Goal: Obtain resource: Download file/media

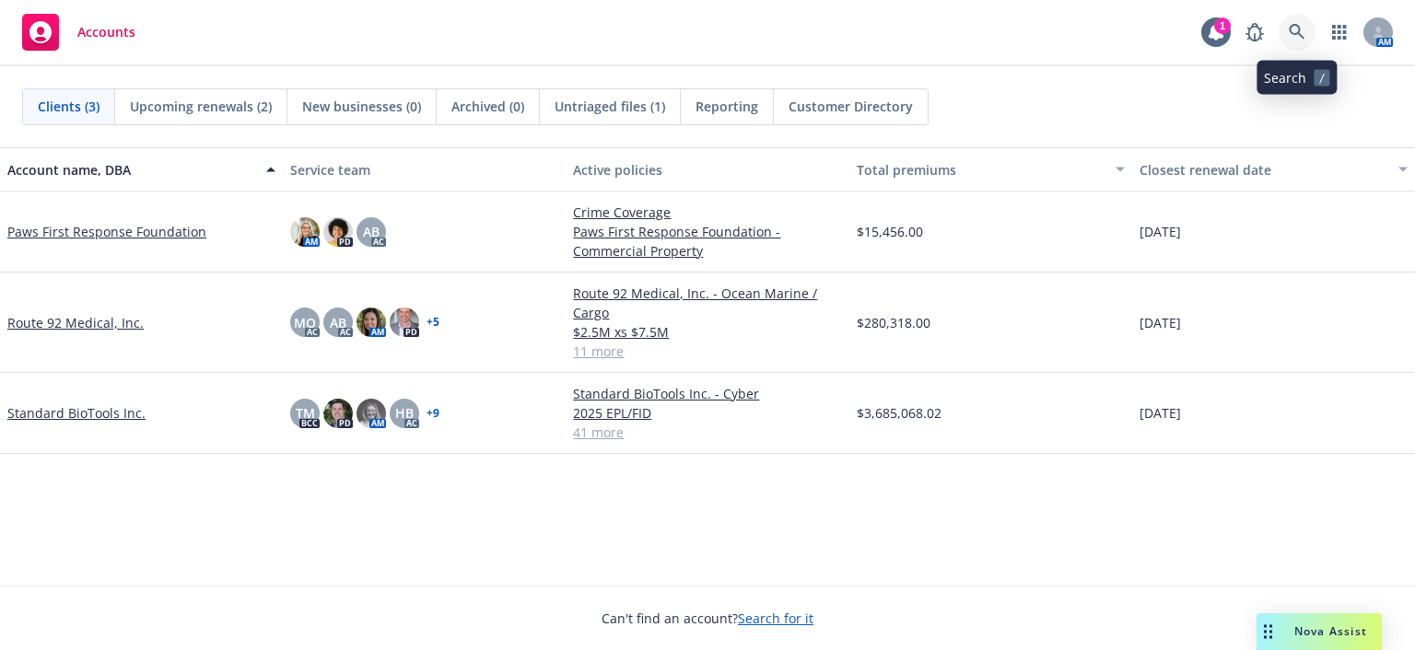
click at [1302, 25] on icon at bounding box center [1297, 32] width 17 height 17
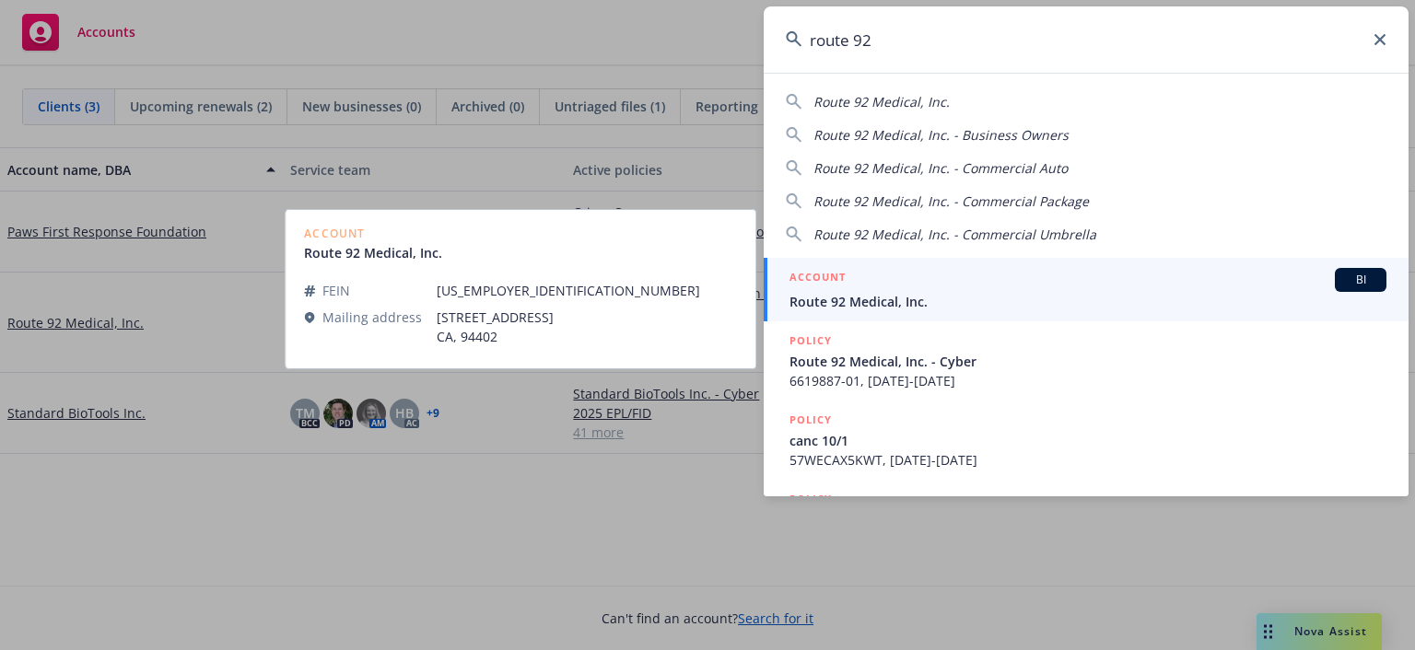
type input "route 92"
click at [1216, 279] on div "ACCOUNT BI" at bounding box center [1088, 280] width 597 height 24
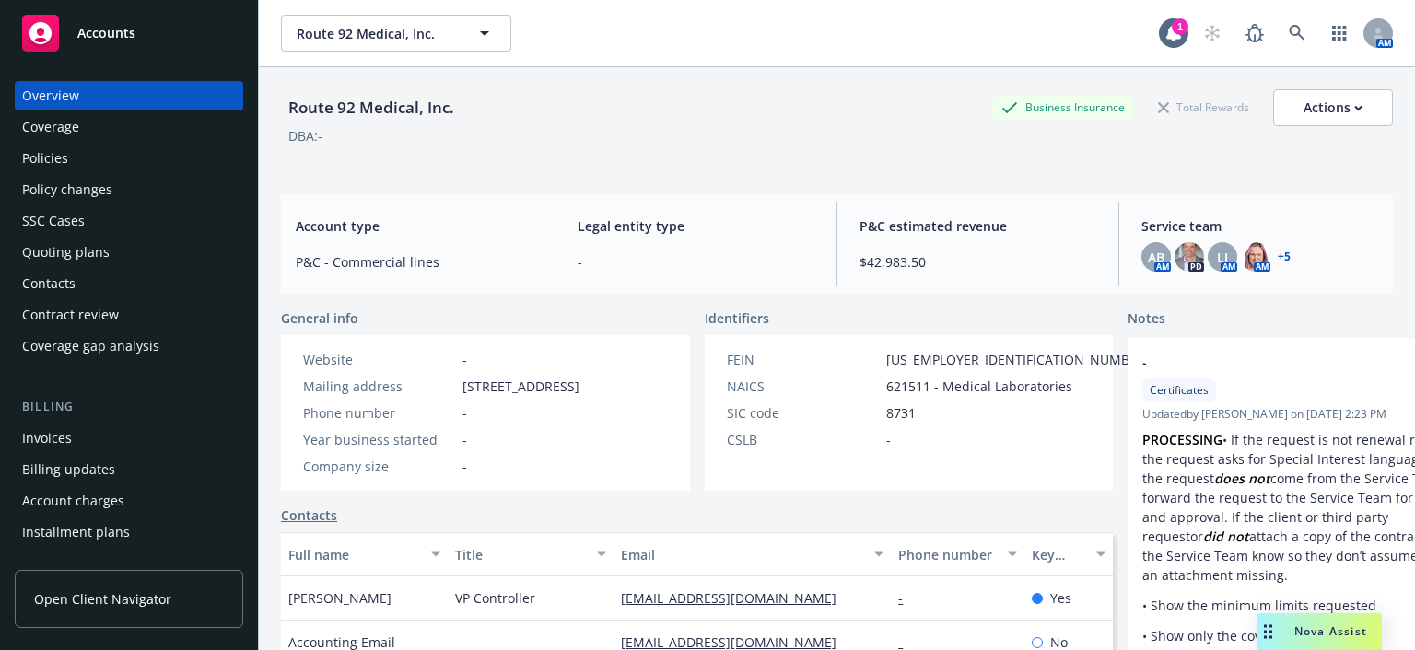
click at [81, 158] on div "Policies" at bounding box center [129, 158] width 214 height 29
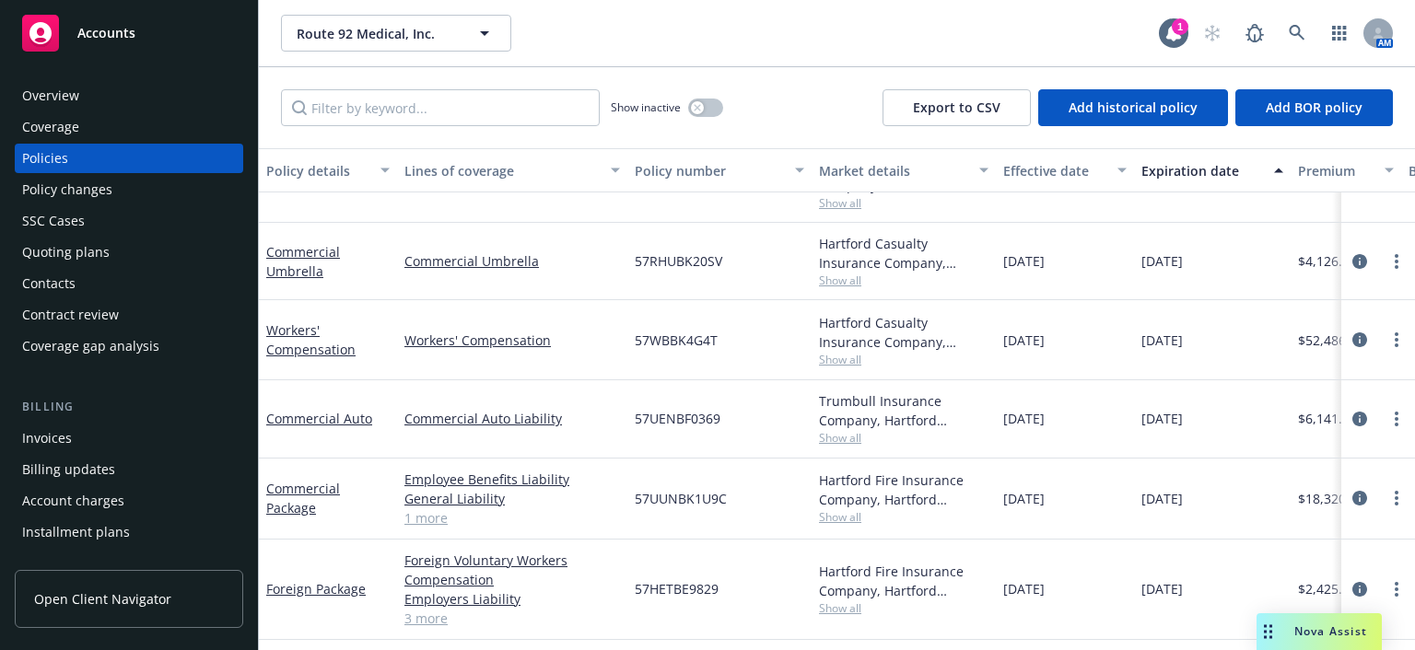
scroll to position [568, 0]
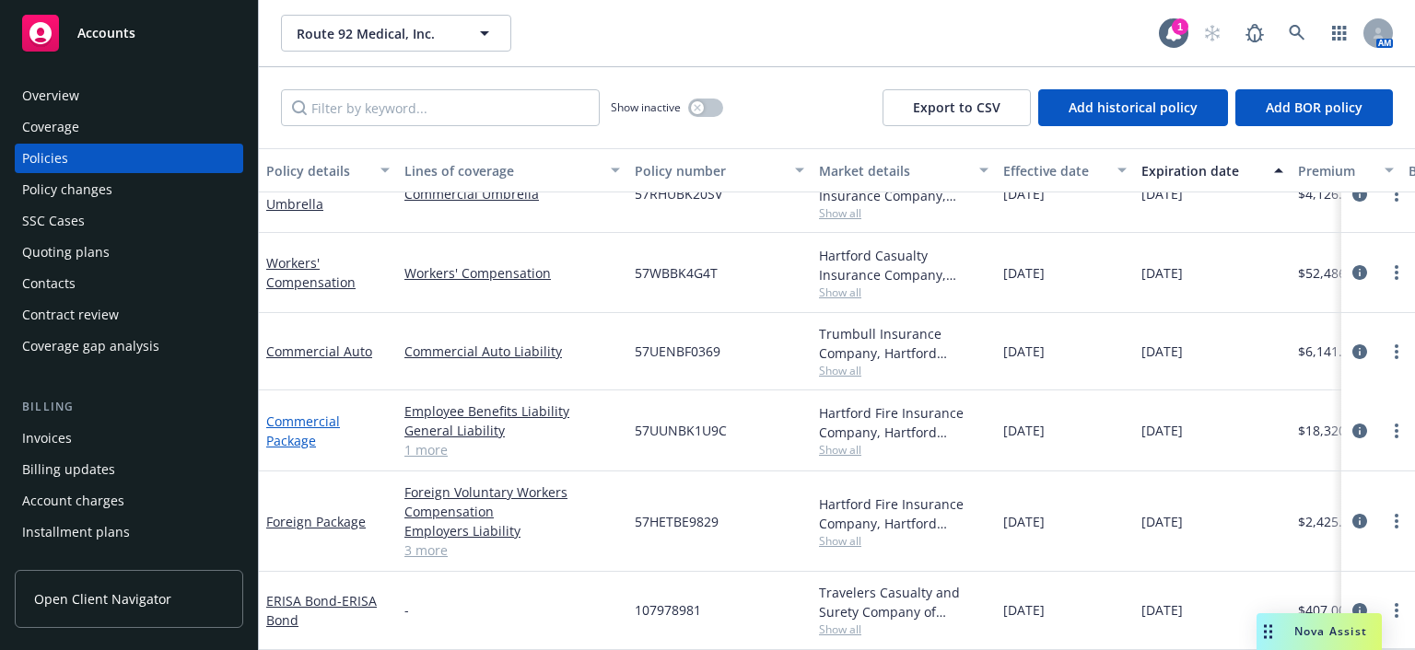
click at [302, 413] on link "Commercial Package" at bounding box center [303, 431] width 74 height 37
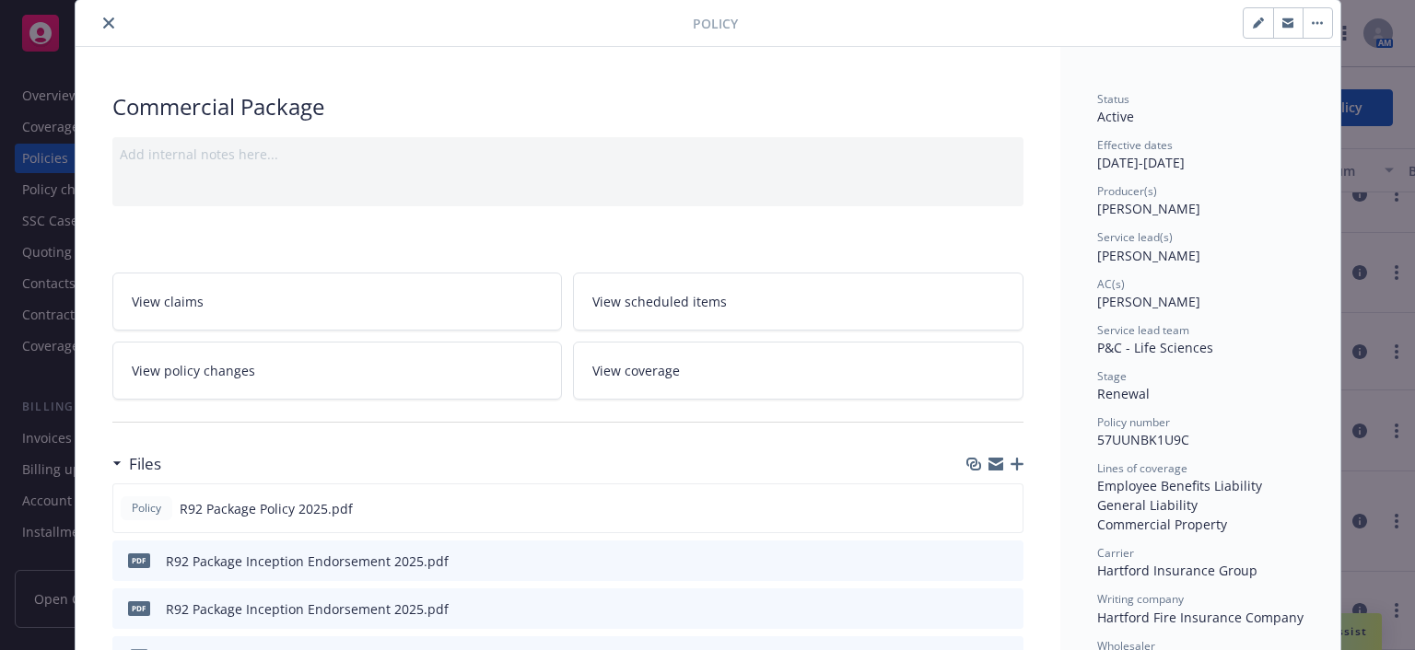
scroll to position [184, 0]
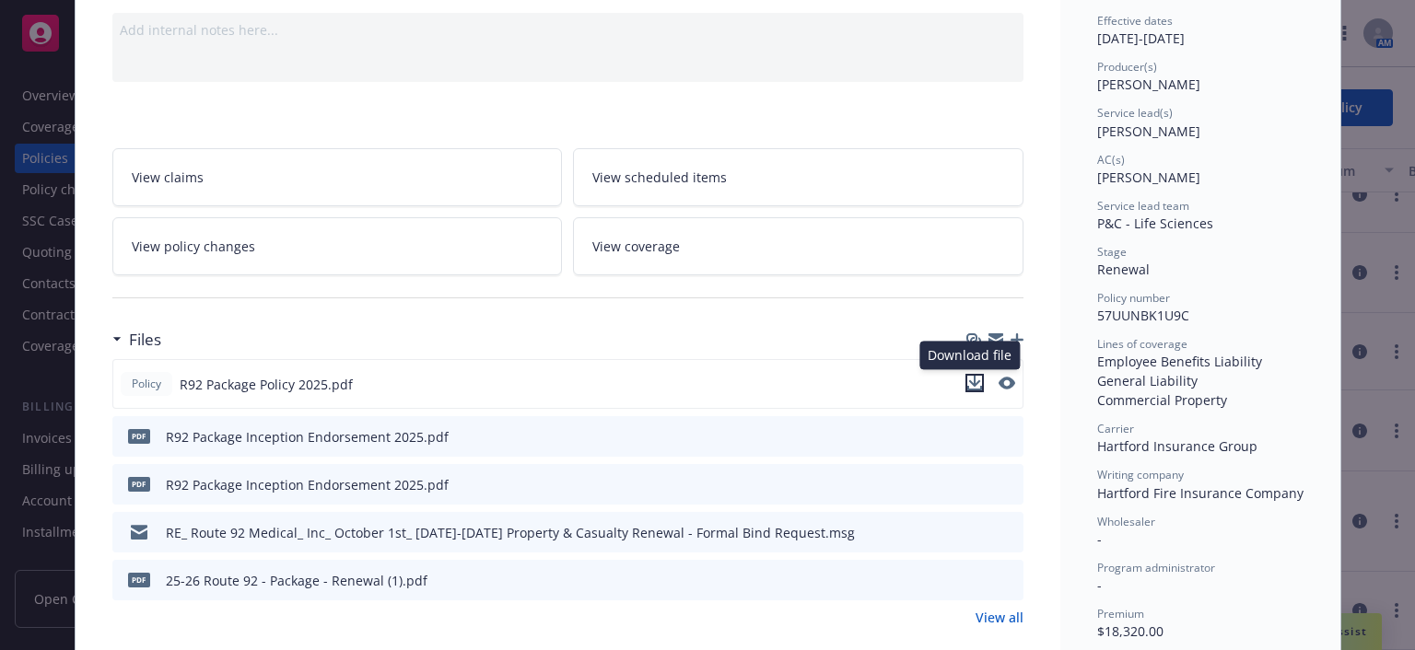
click at [968, 381] on icon "download file" at bounding box center [974, 381] width 12 height 11
click at [693, 77] on div "Add internal notes here..." at bounding box center [567, 47] width 911 height 69
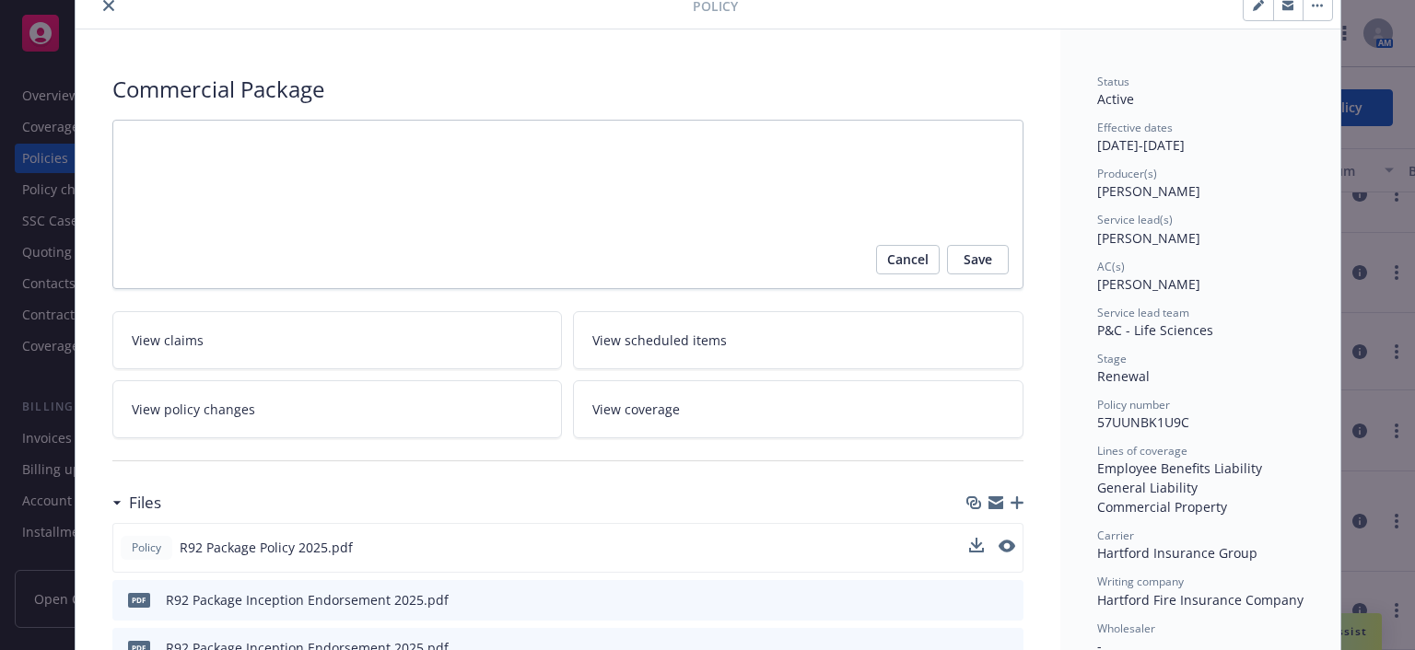
scroll to position [0, 0]
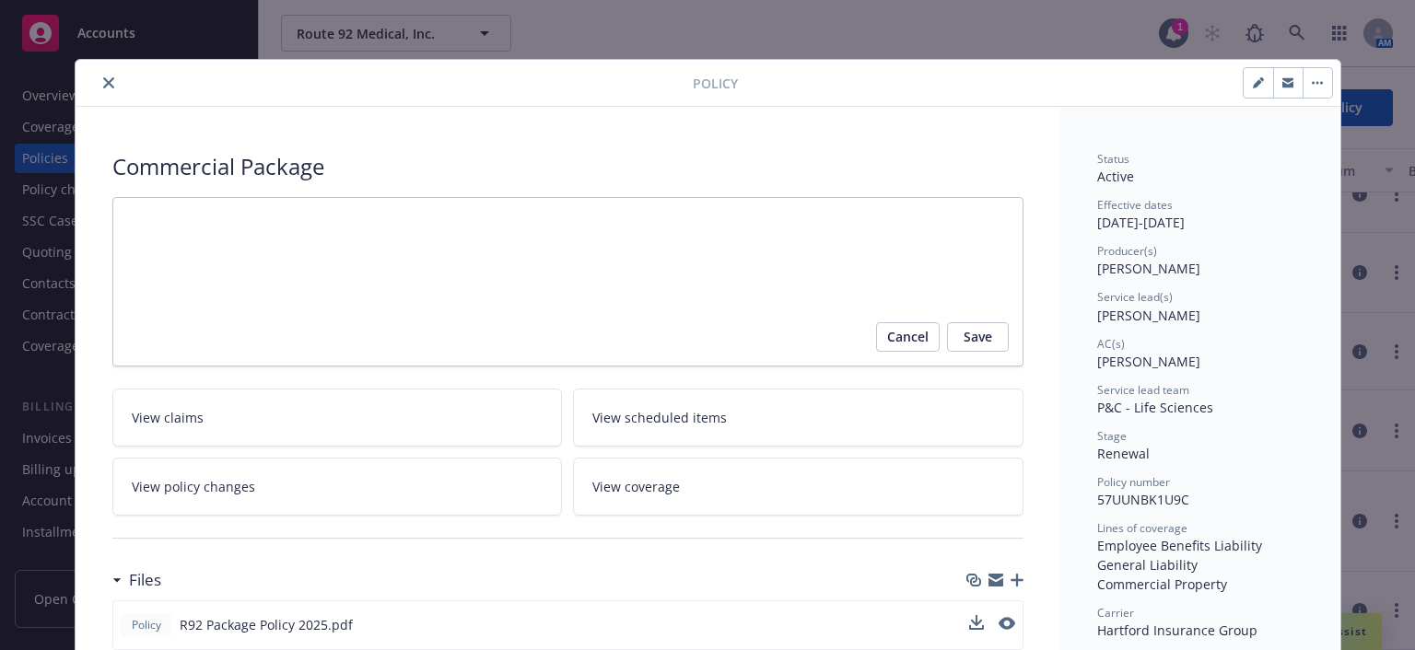
click at [111, 76] on div at bounding box center [388, 83] width 610 height 22
click at [103, 83] on icon "close" at bounding box center [108, 82] width 11 height 11
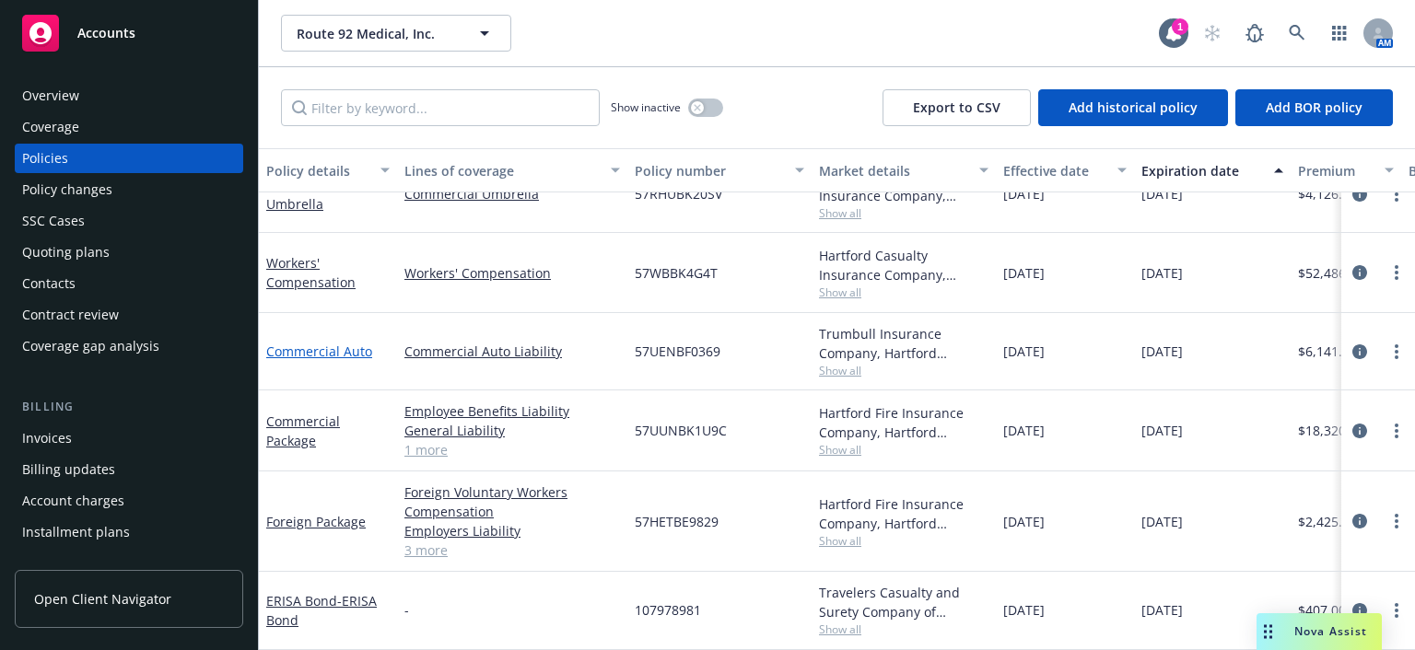
click at [318, 343] on link "Commercial Auto" at bounding box center [319, 352] width 106 height 18
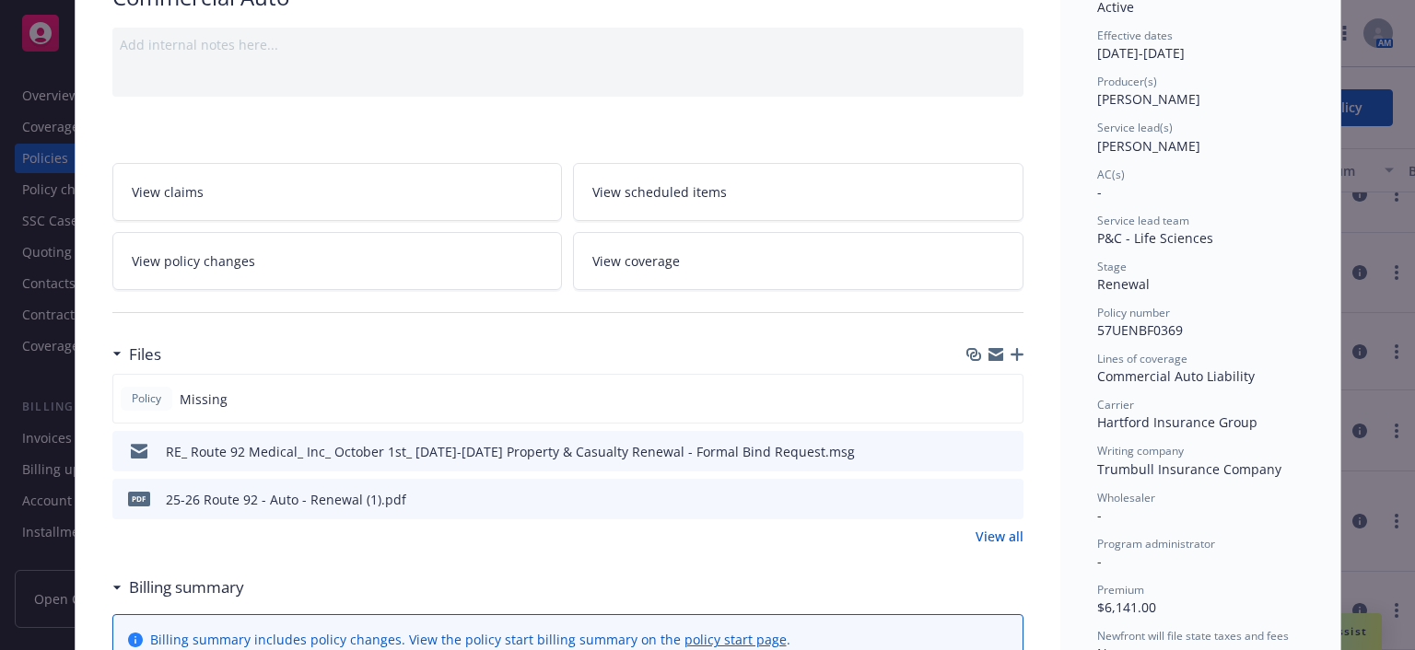
scroll to position [184, 0]
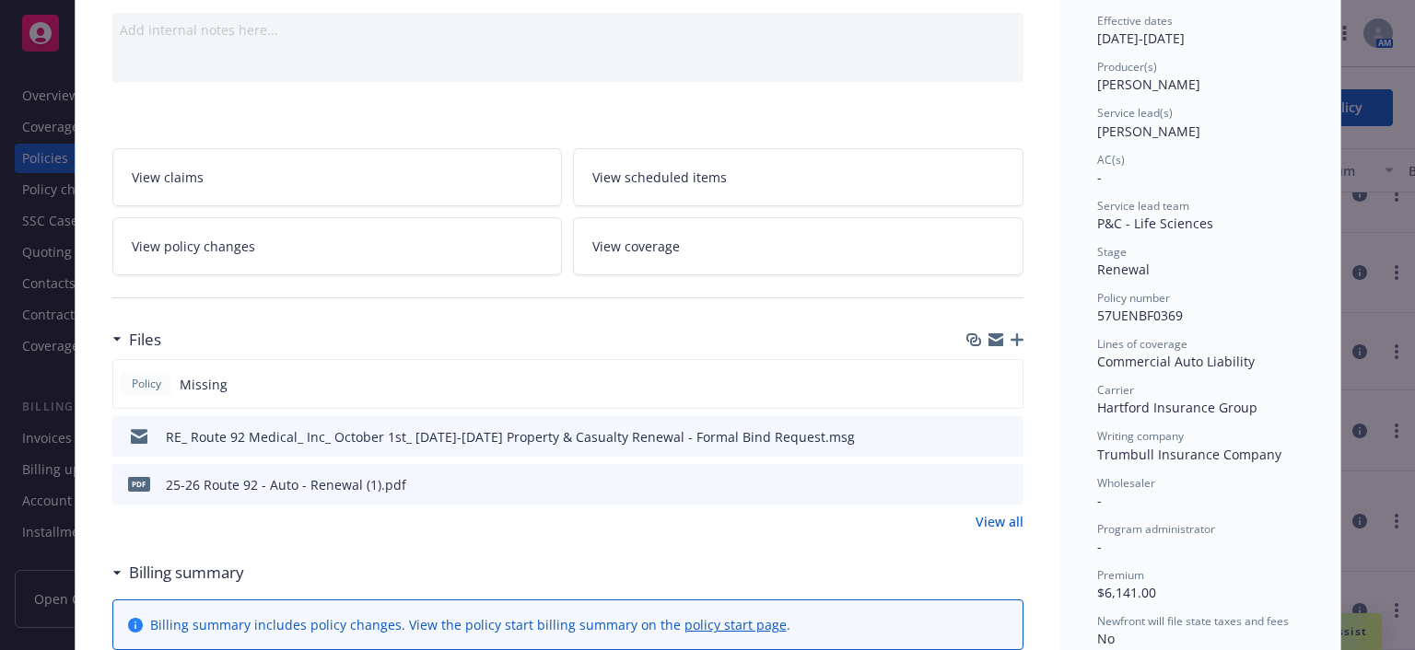
click at [968, 478] on icon "download file" at bounding box center [975, 483] width 15 height 15
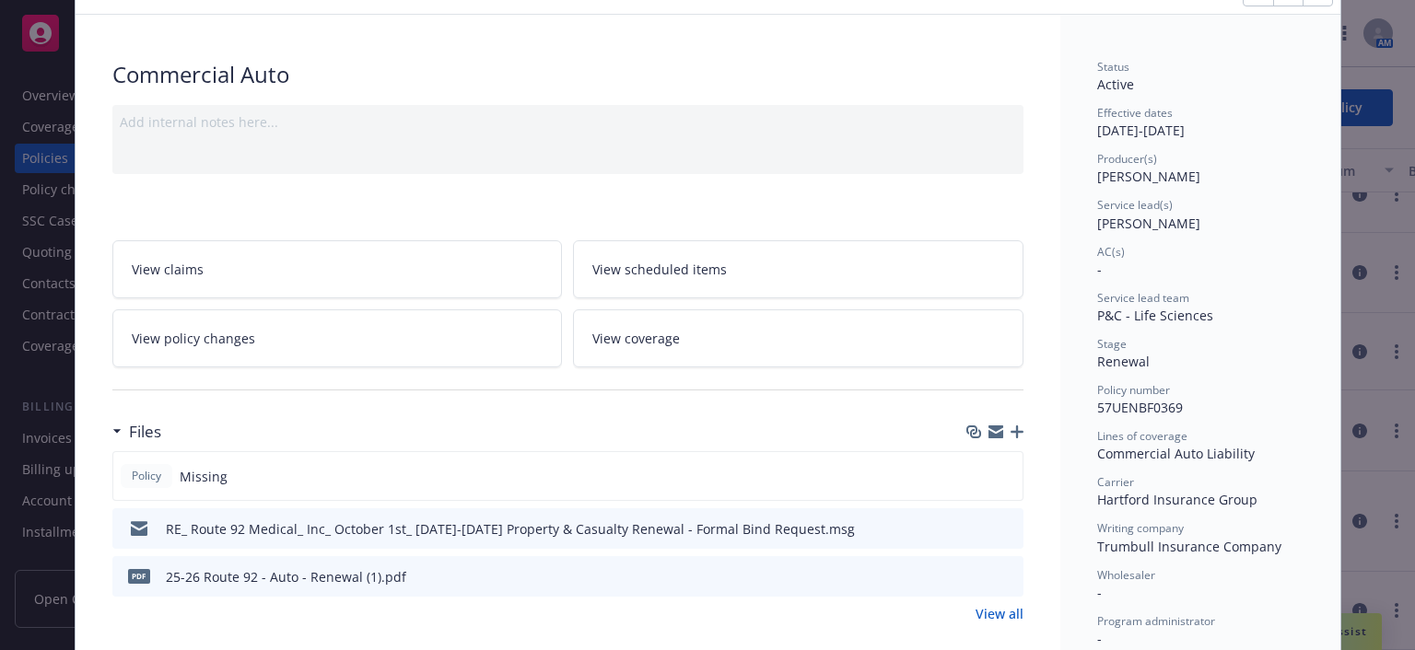
scroll to position [0, 0]
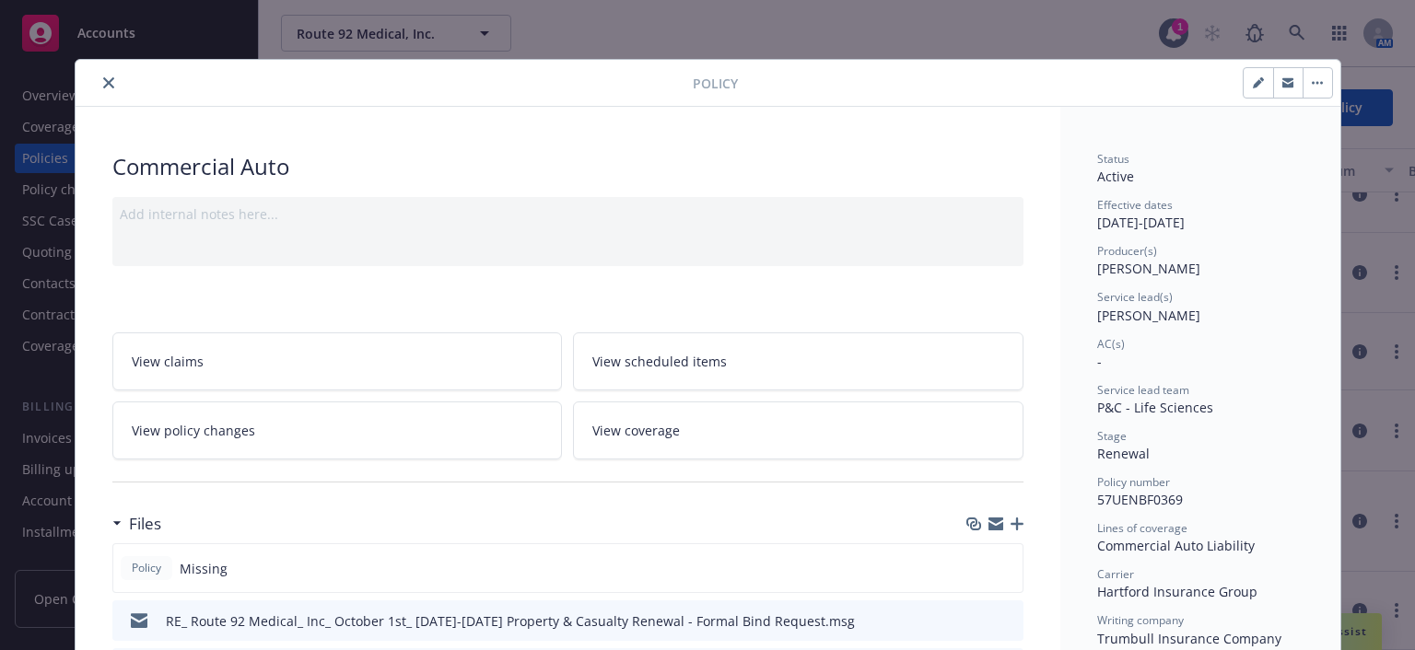
click at [110, 88] on button "close" at bounding box center [109, 83] width 22 height 22
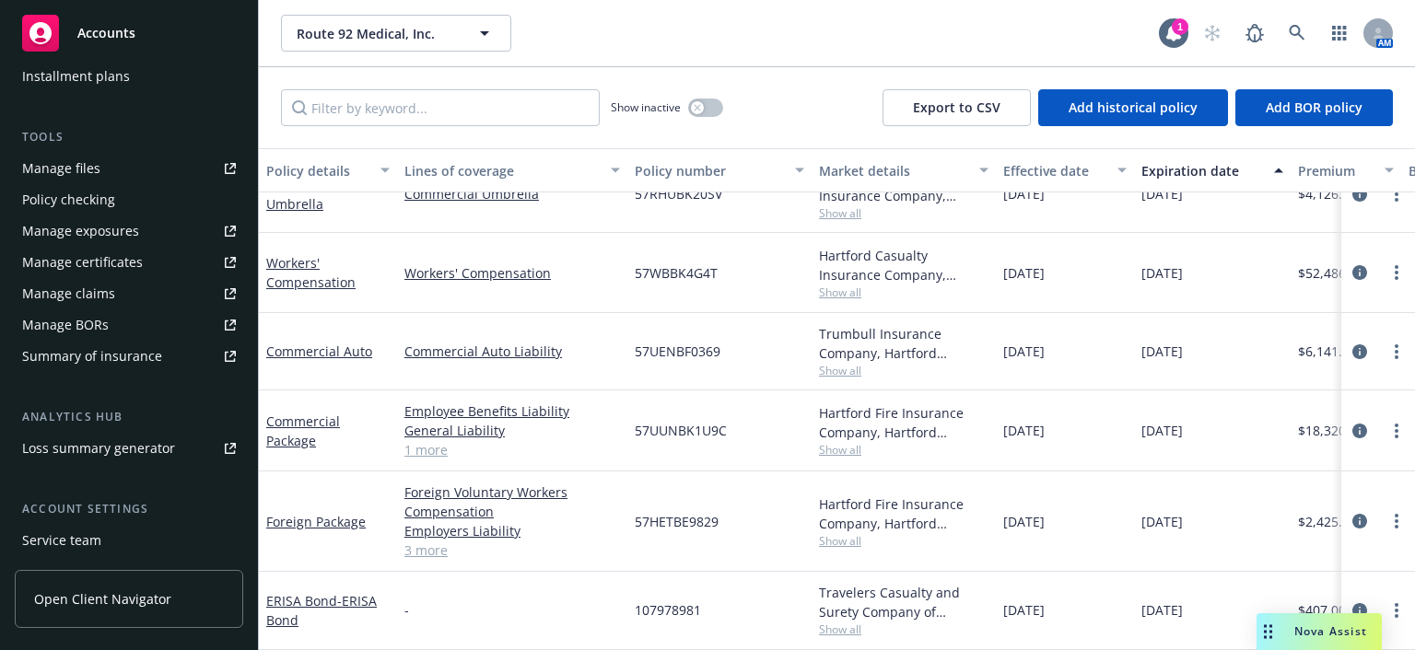
scroll to position [461, 0]
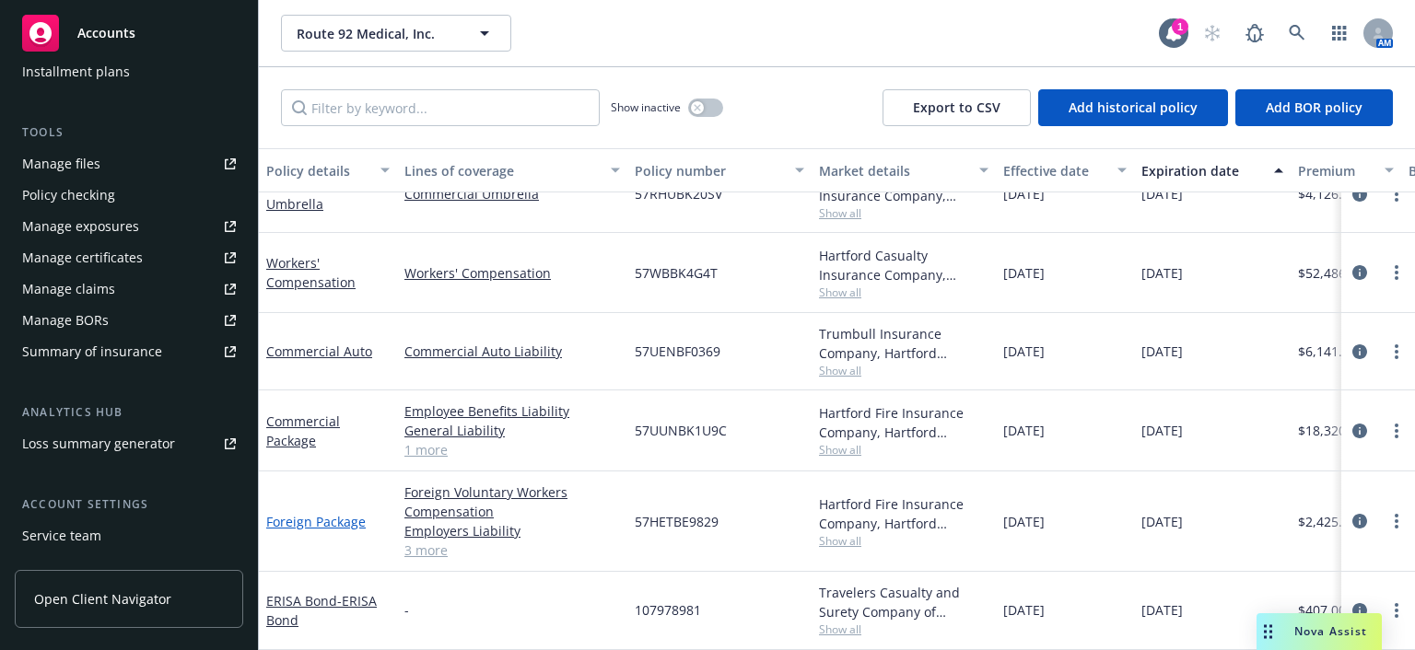
click at [333, 513] on link "Foreign Package" at bounding box center [315, 522] width 99 height 18
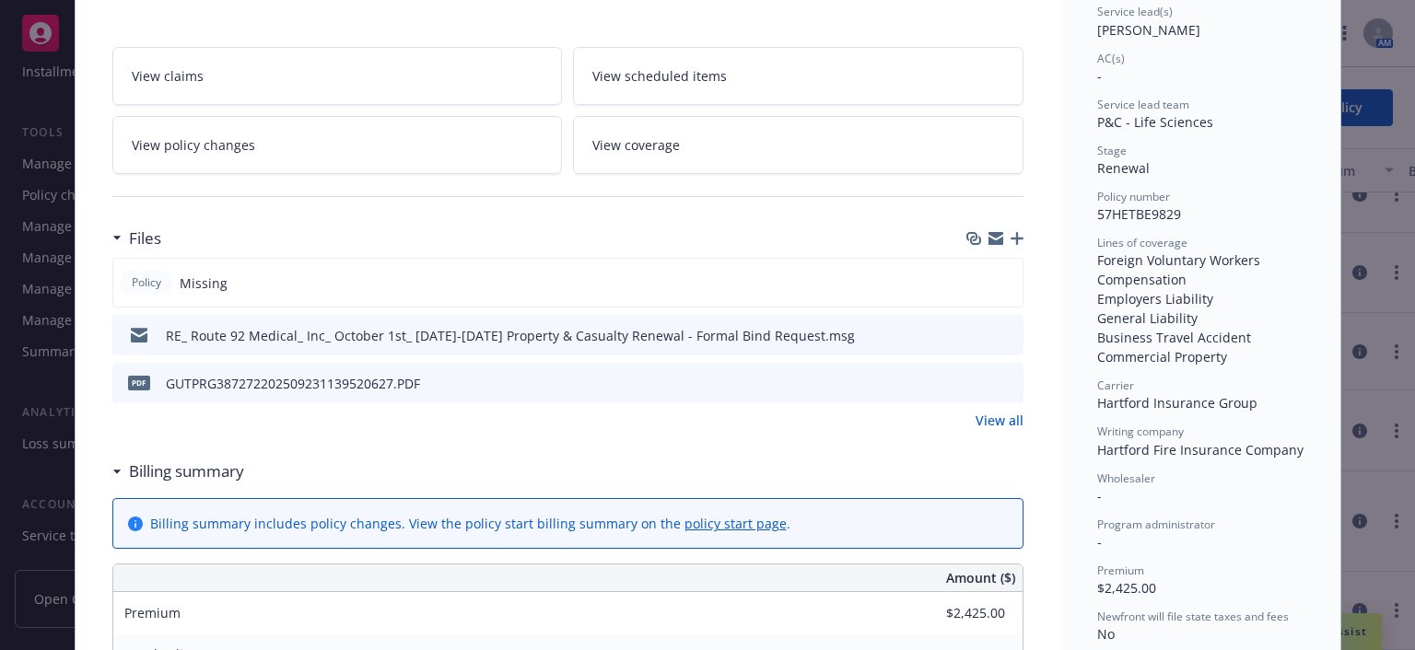
scroll to position [276, 0]
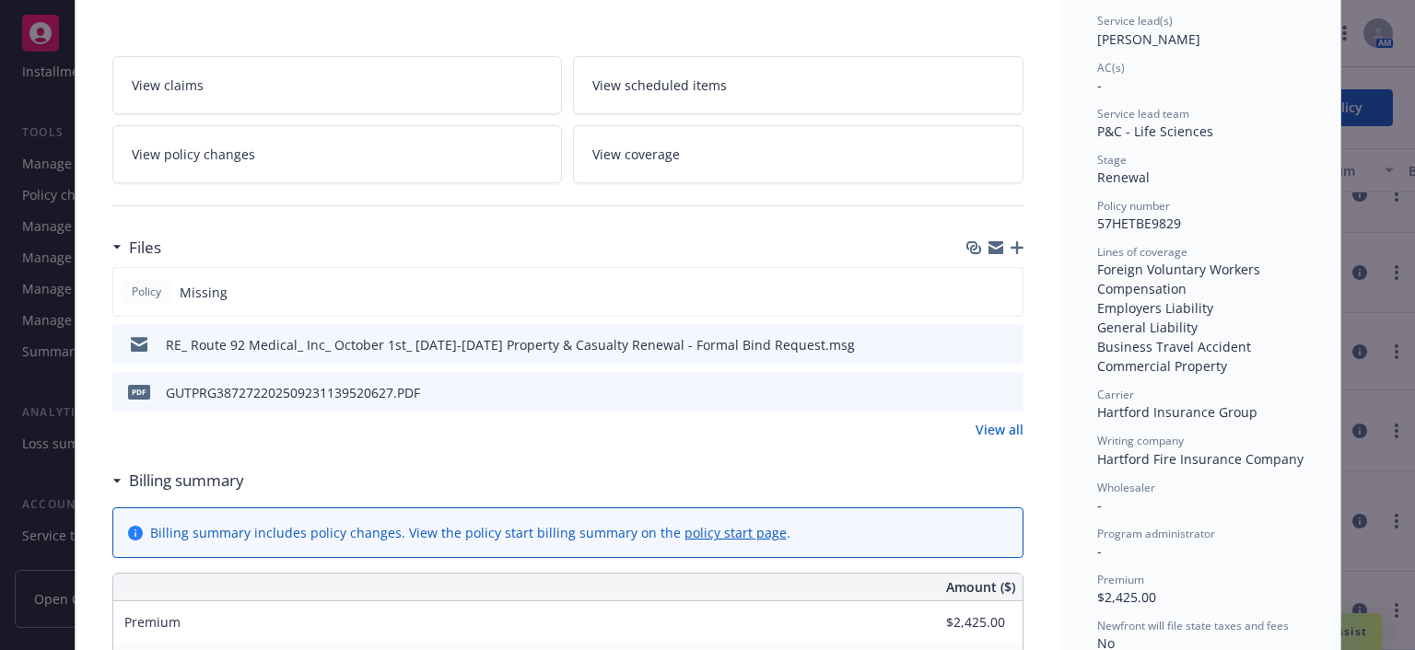
click at [457, 397] on div "PDF GUTPRG387272202509231139520627.PDF" at bounding box center [567, 392] width 911 height 41
click at [961, 386] on div "PDF GUTPRG387272202509231139520627.PDF" at bounding box center [567, 392] width 911 height 41
click at [975, 386] on icon "download file" at bounding box center [975, 391] width 15 height 15
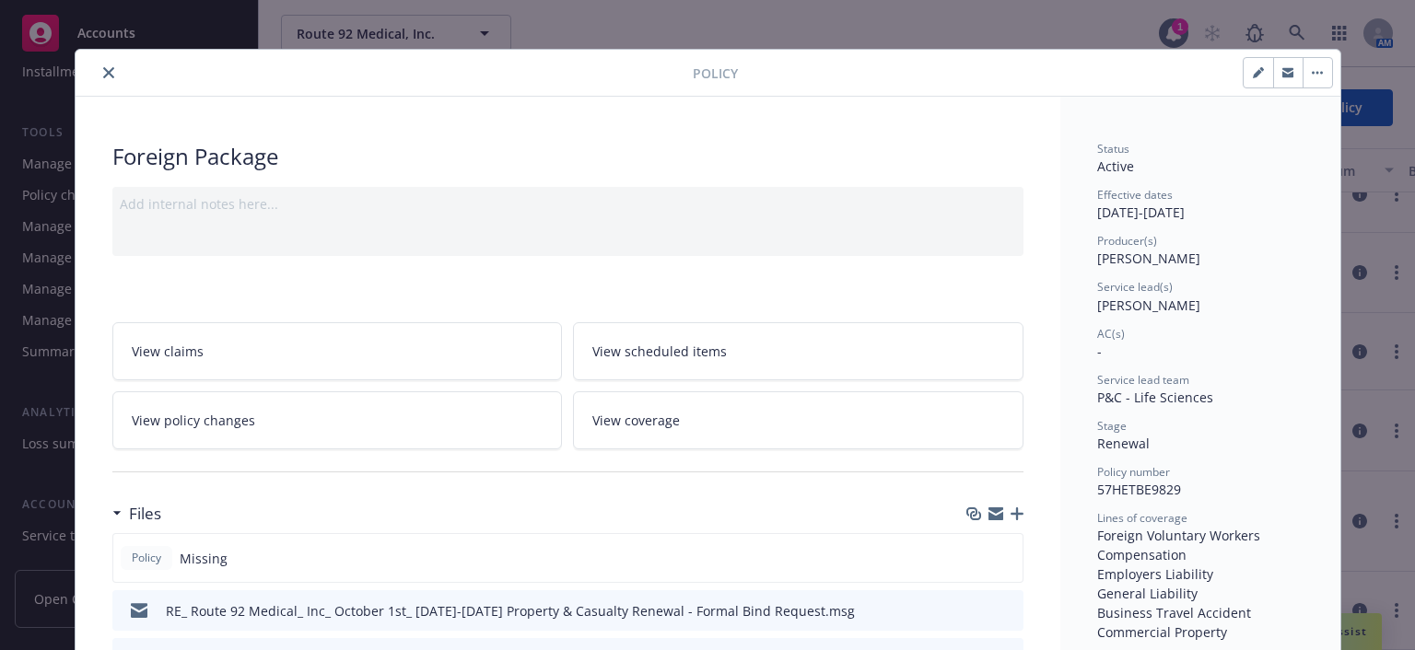
scroll to position [0, 0]
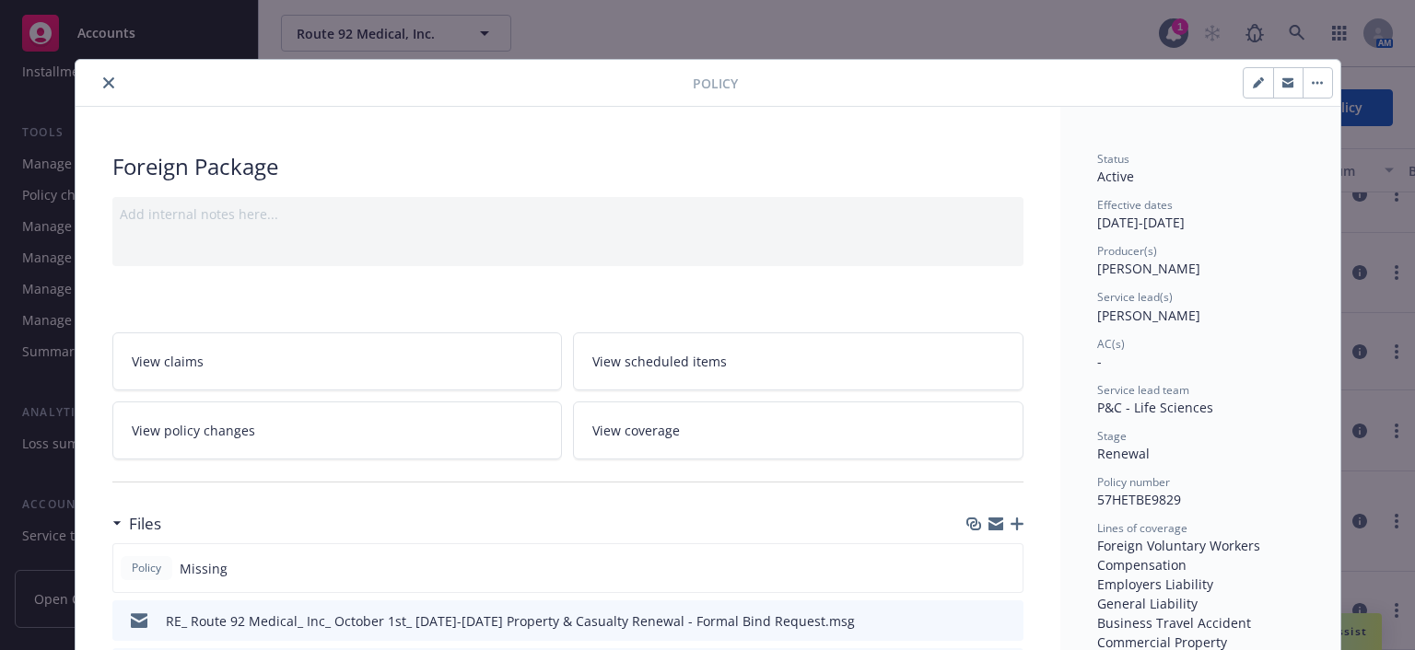
click at [103, 81] on icon "close" at bounding box center [108, 82] width 11 height 11
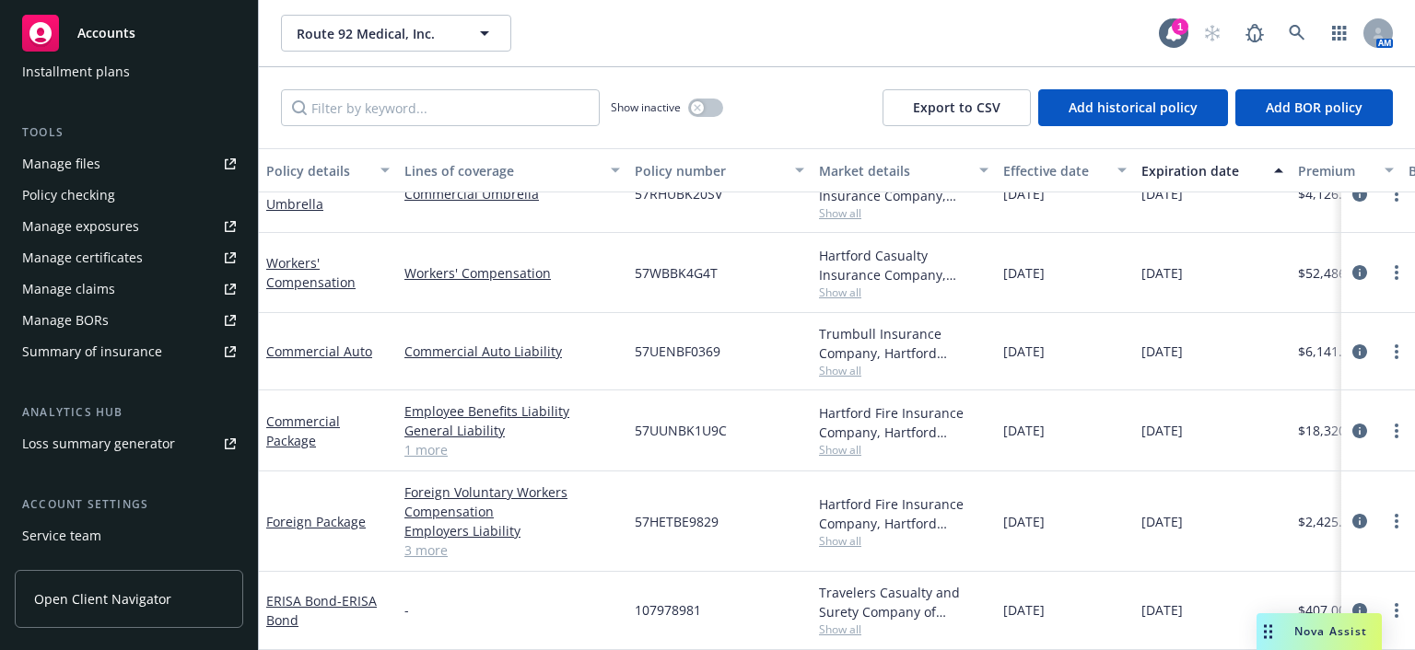
click at [369, 216] on div "Commercial Umbrella" at bounding box center [328, 194] width 138 height 77
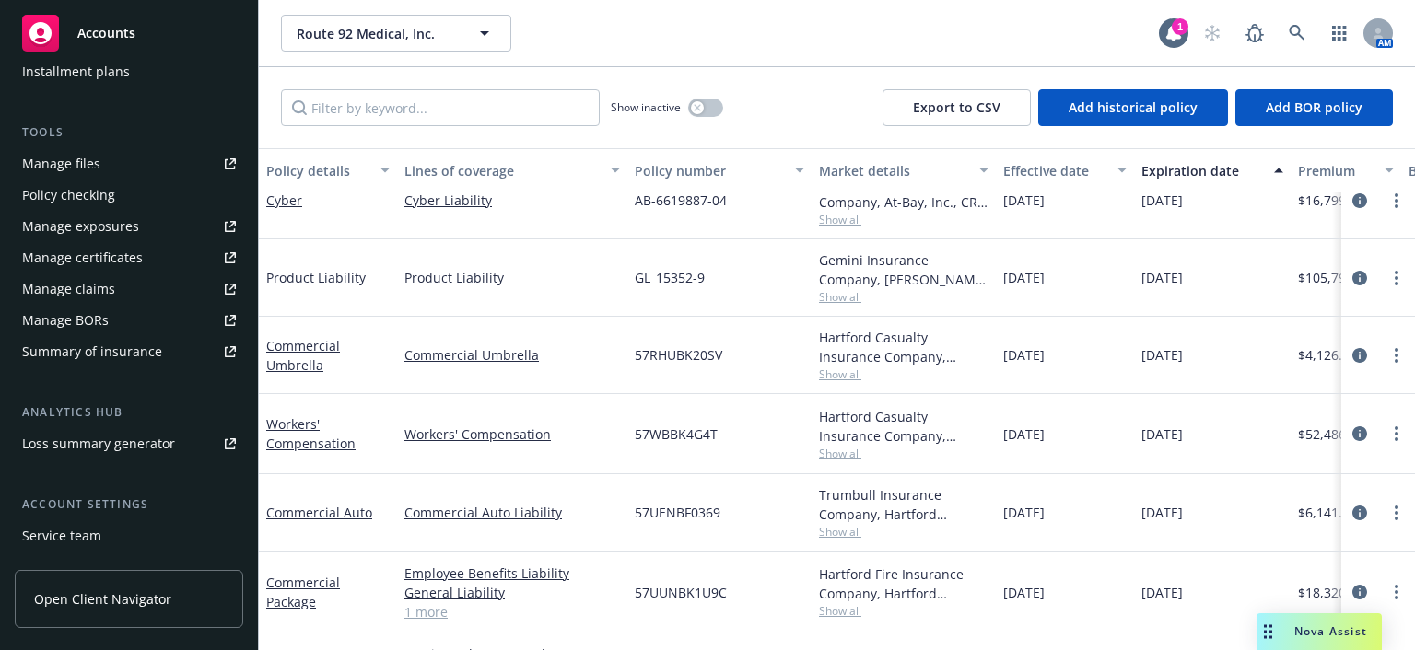
scroll to position [384, 0]
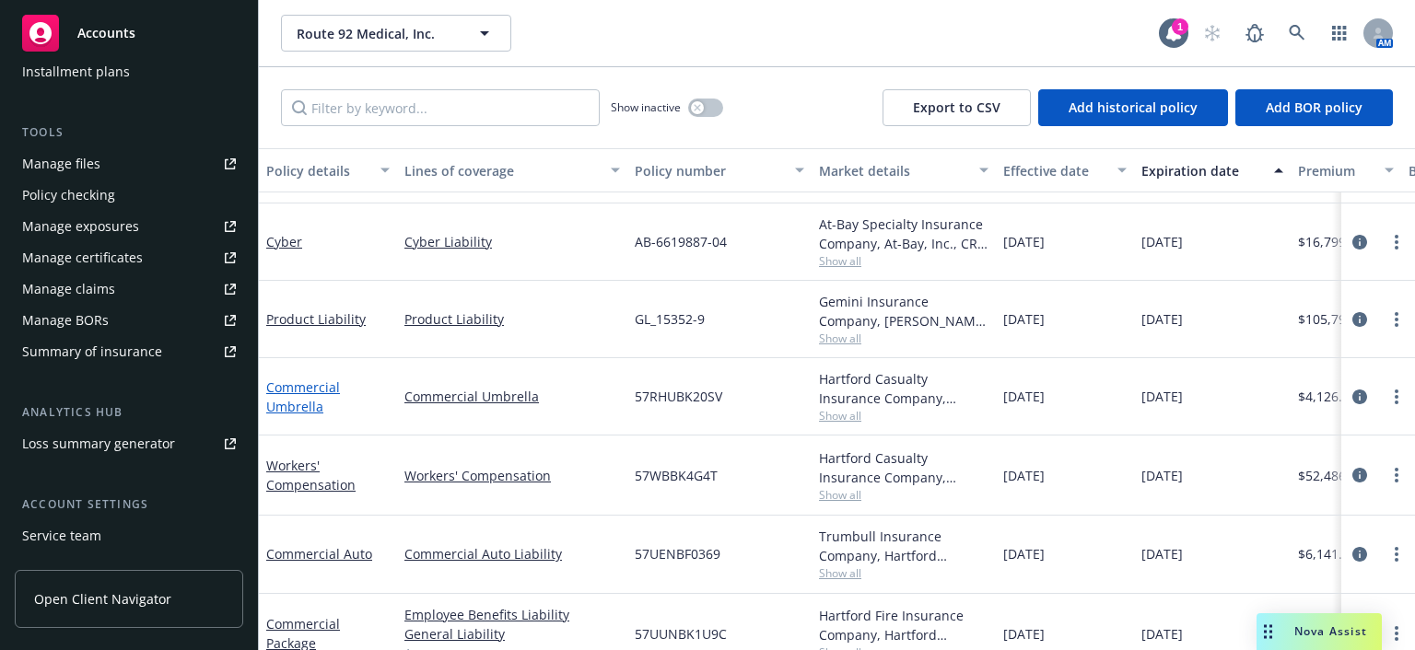
click at [292, 402] on link "Commercial Umbrella" at bounding box center [303, 397] width 74 height 37
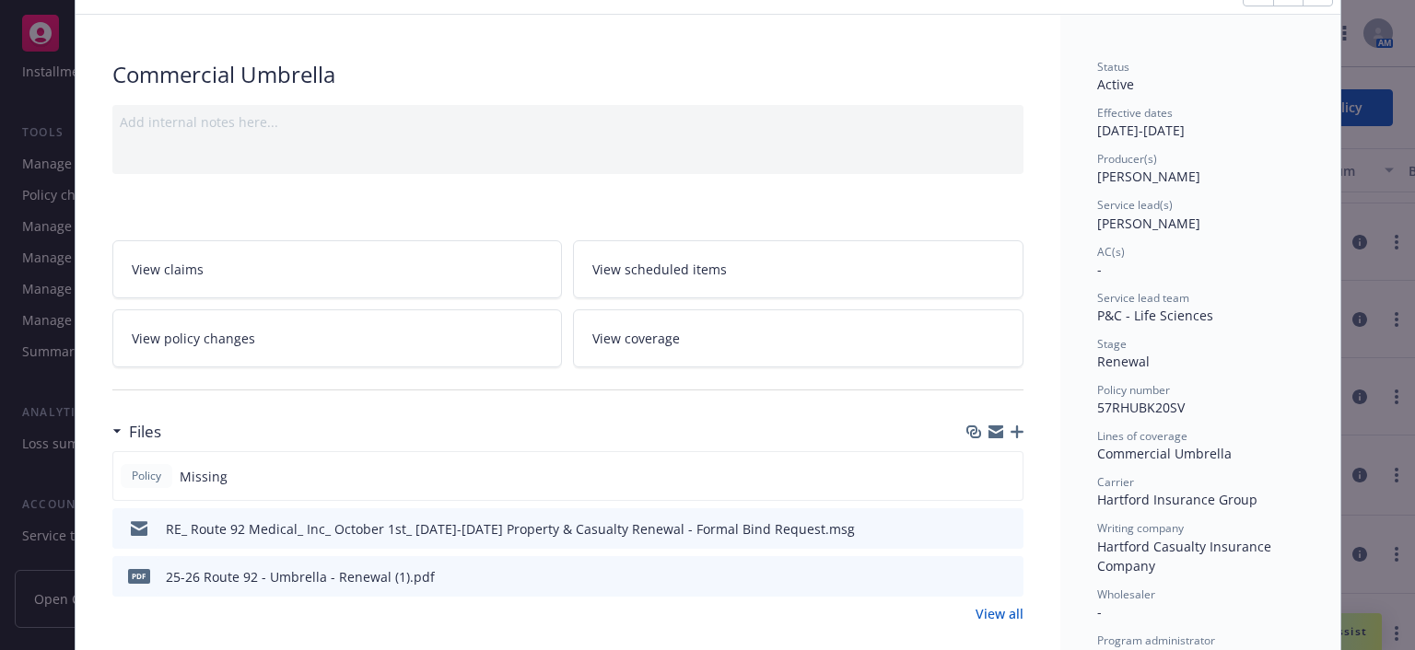
scroll to position [184, 0]
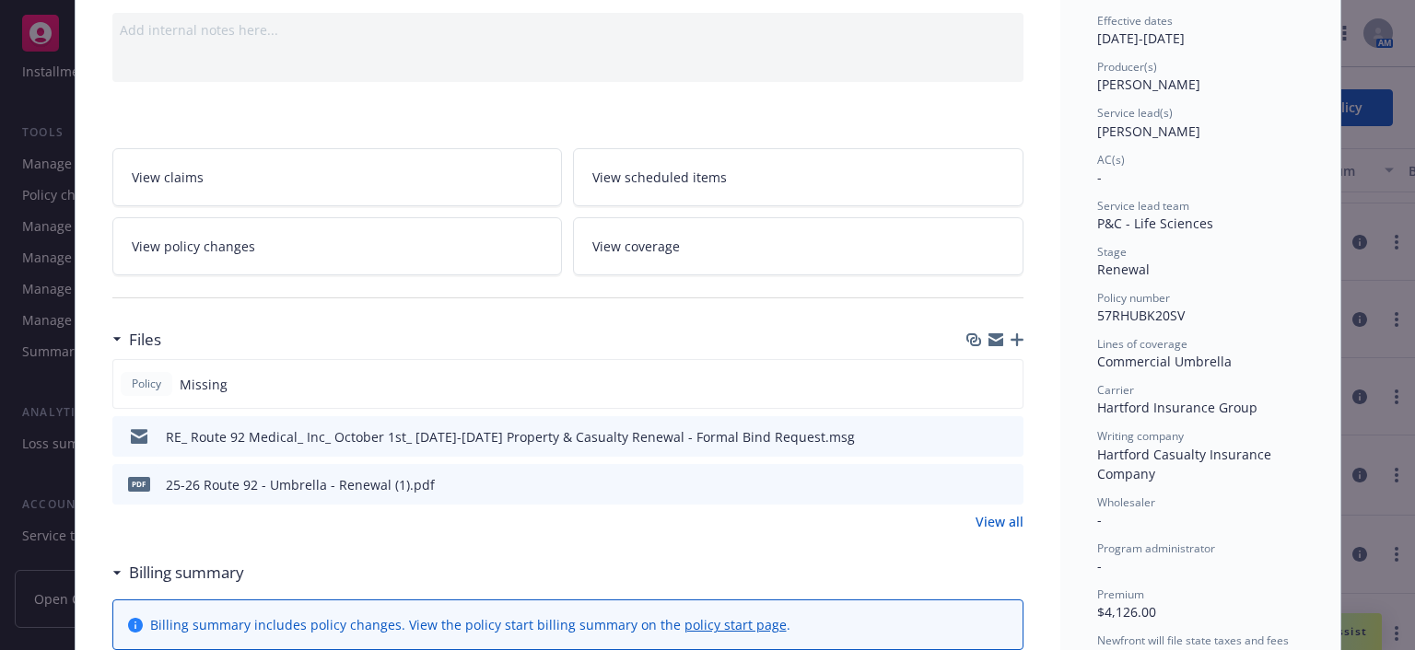
click at [969, 481] on icon "download file" at bounding box center [975, 483] width 15 height 15
click at [822, 21] on div "Add internal notes here..." at bounding box center [568, 29] width 896 height 19
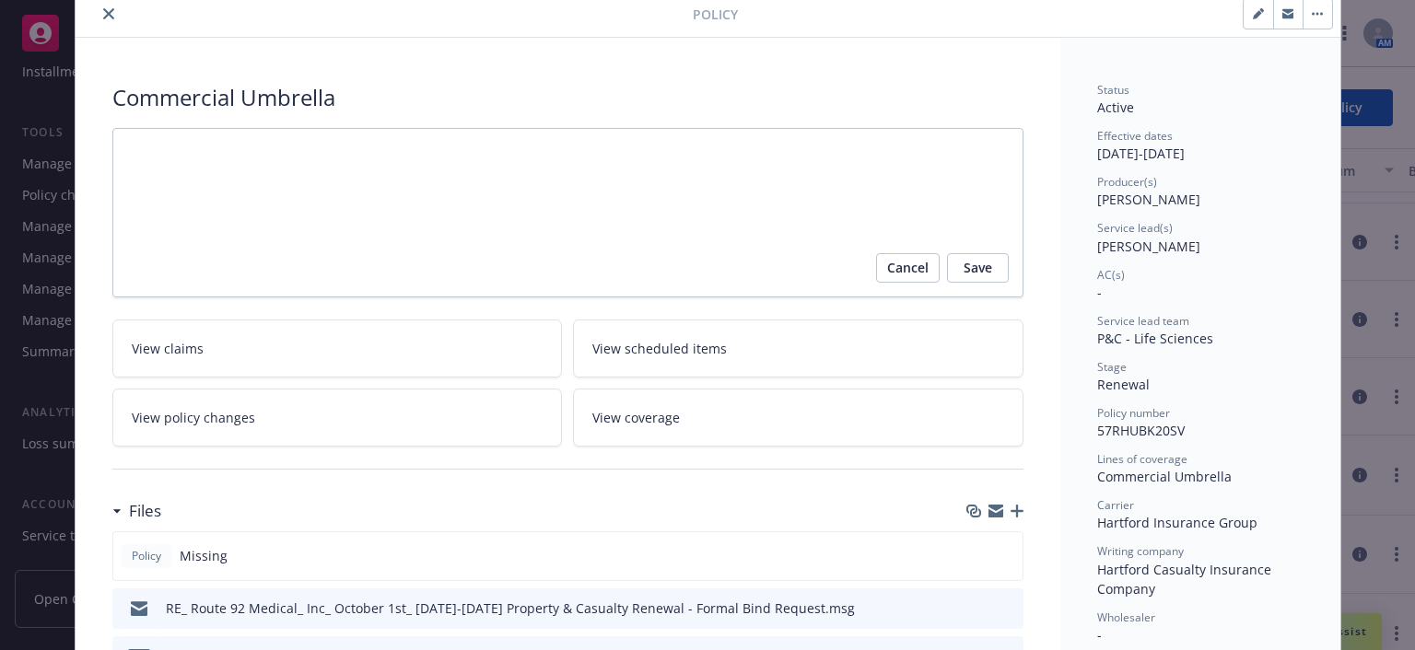
scroll to position [0, 0]
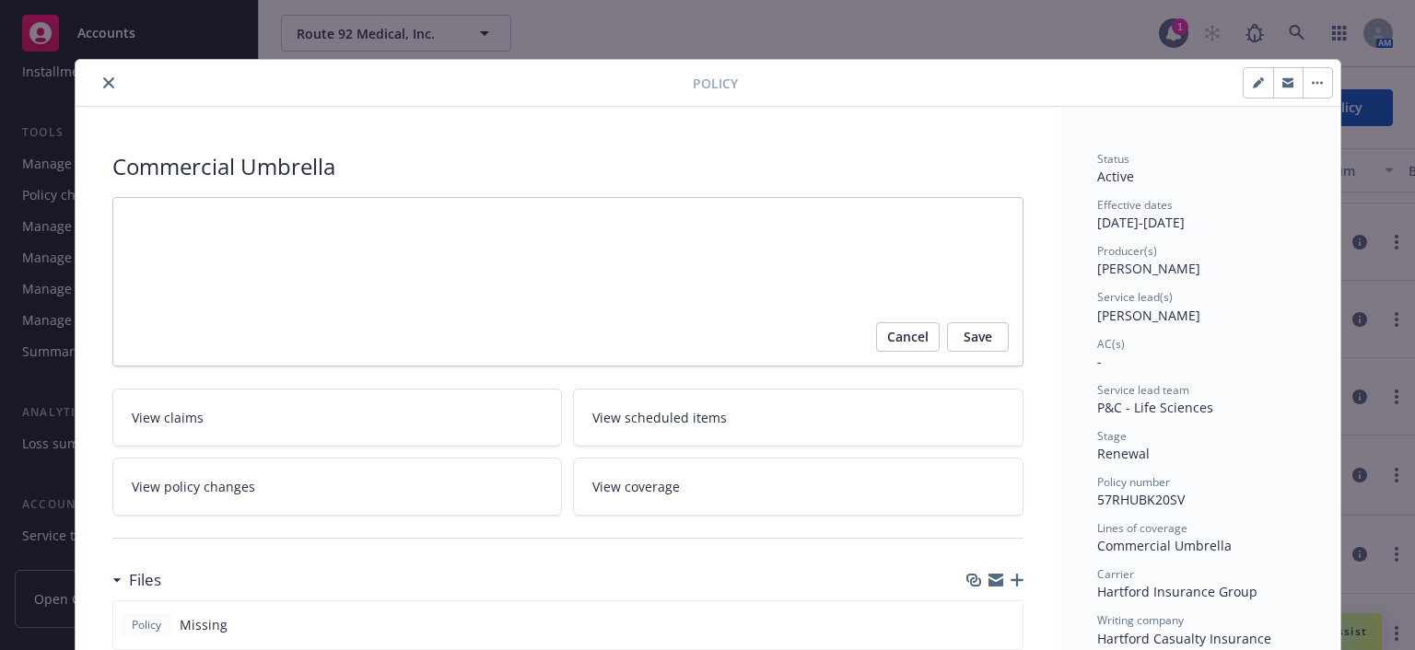
click at [103, 83] on icon "close" at bounding box center [108, 82] width 11 height 11
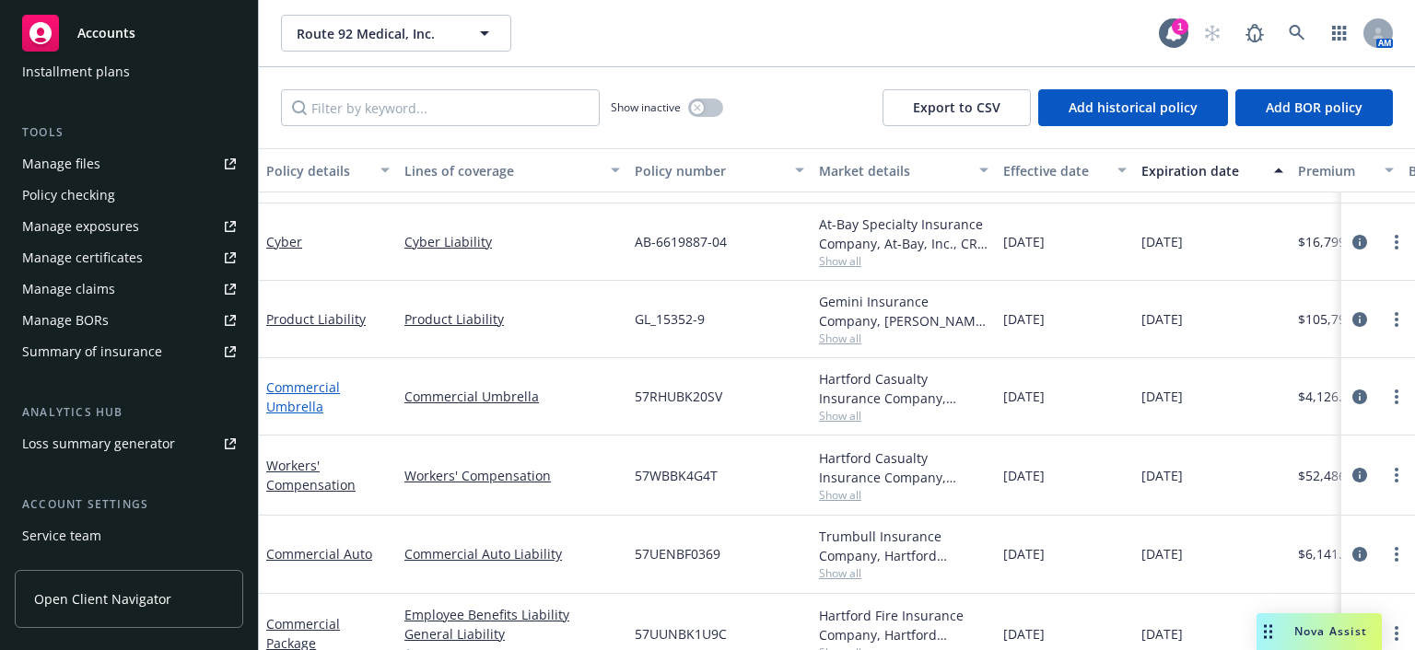
click at [299, 397] on link "Commercial Umbrella" at bounding box center [303, 397] width 74 height 37
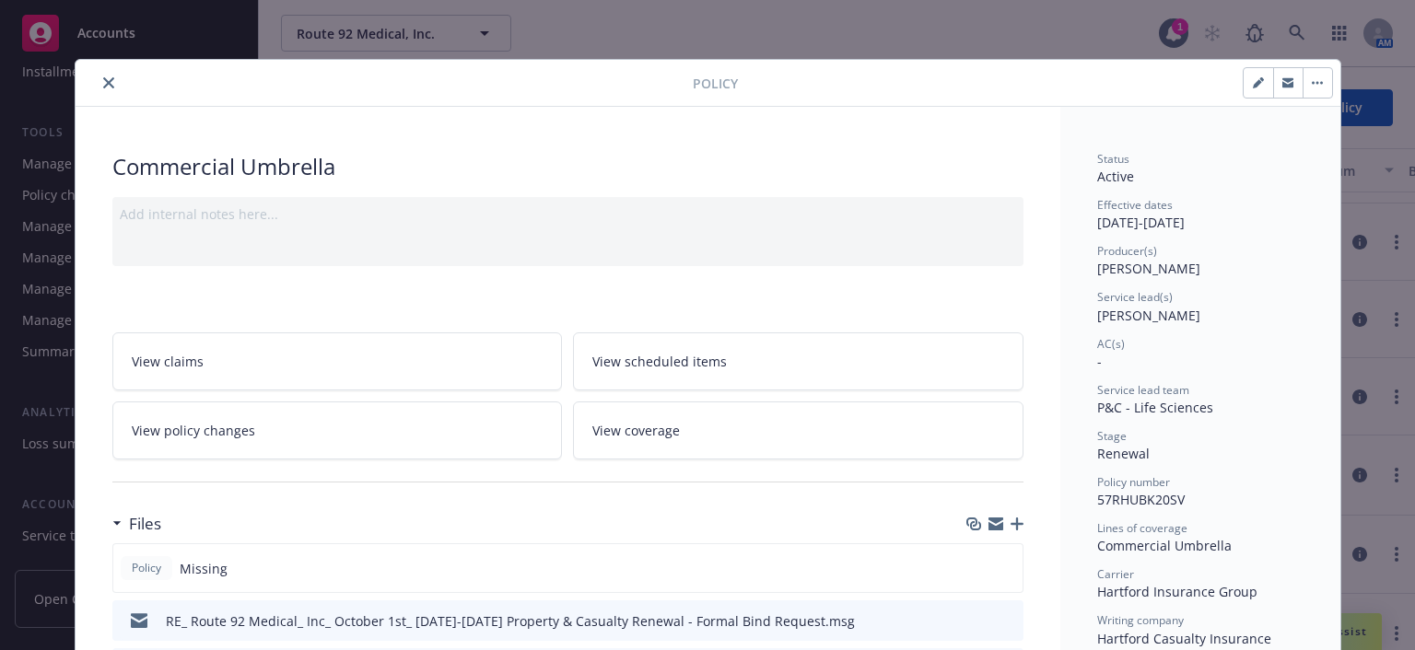
click at [105, 78] on icon "close" at bounding box center [108, 82] width 11 height 11
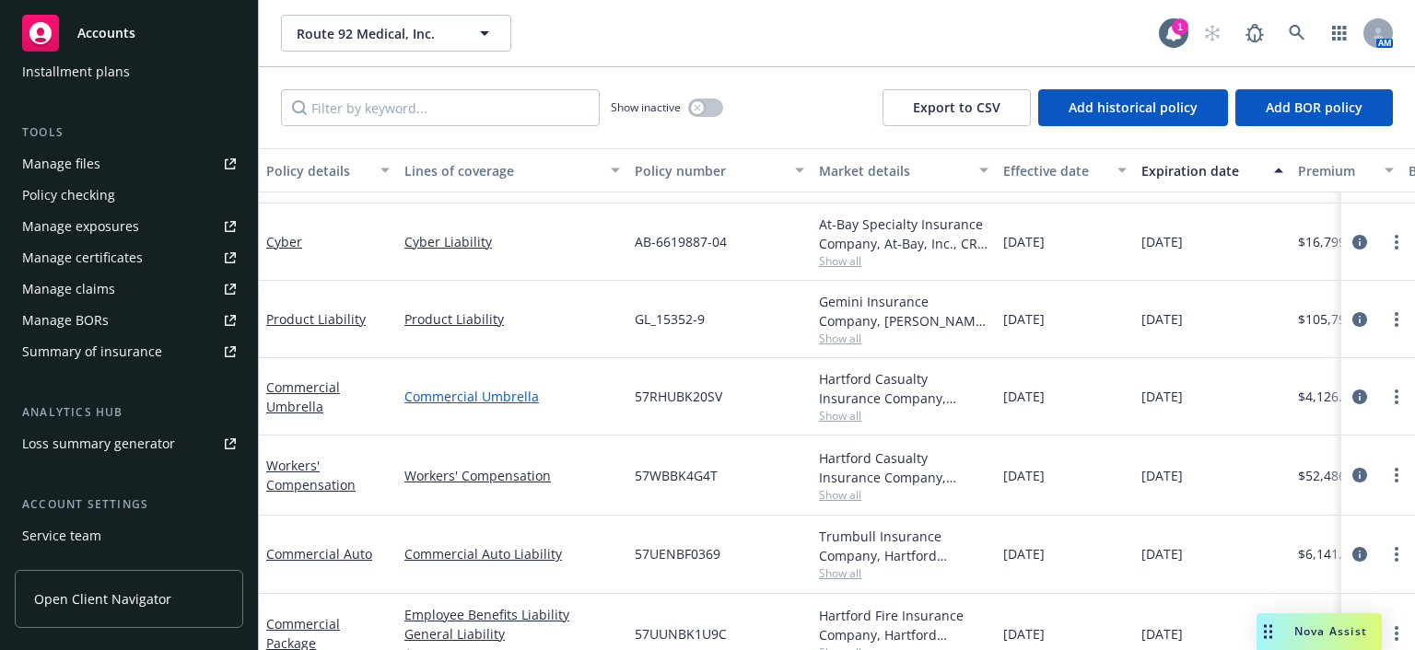
scroll to position [476, 0]
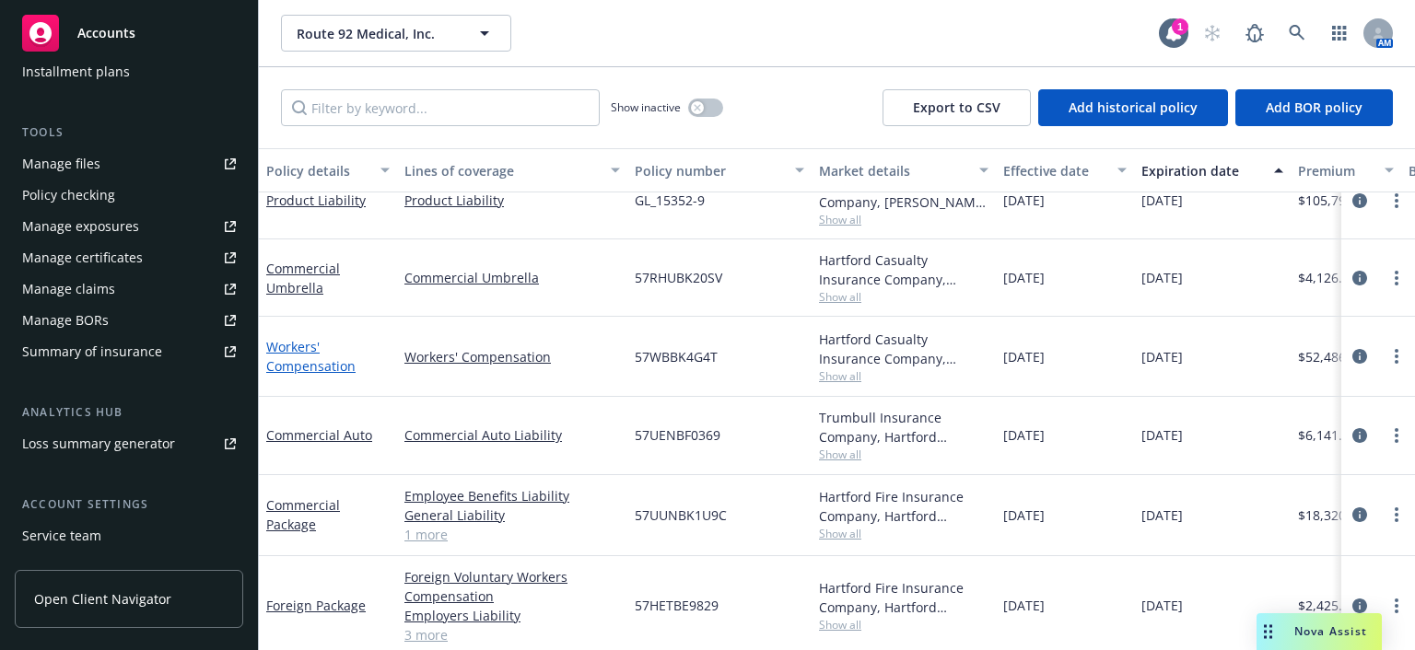
click at [295, 364] on link "Workers' Compensation" at bounding box center [310, 356] width 89 height 37
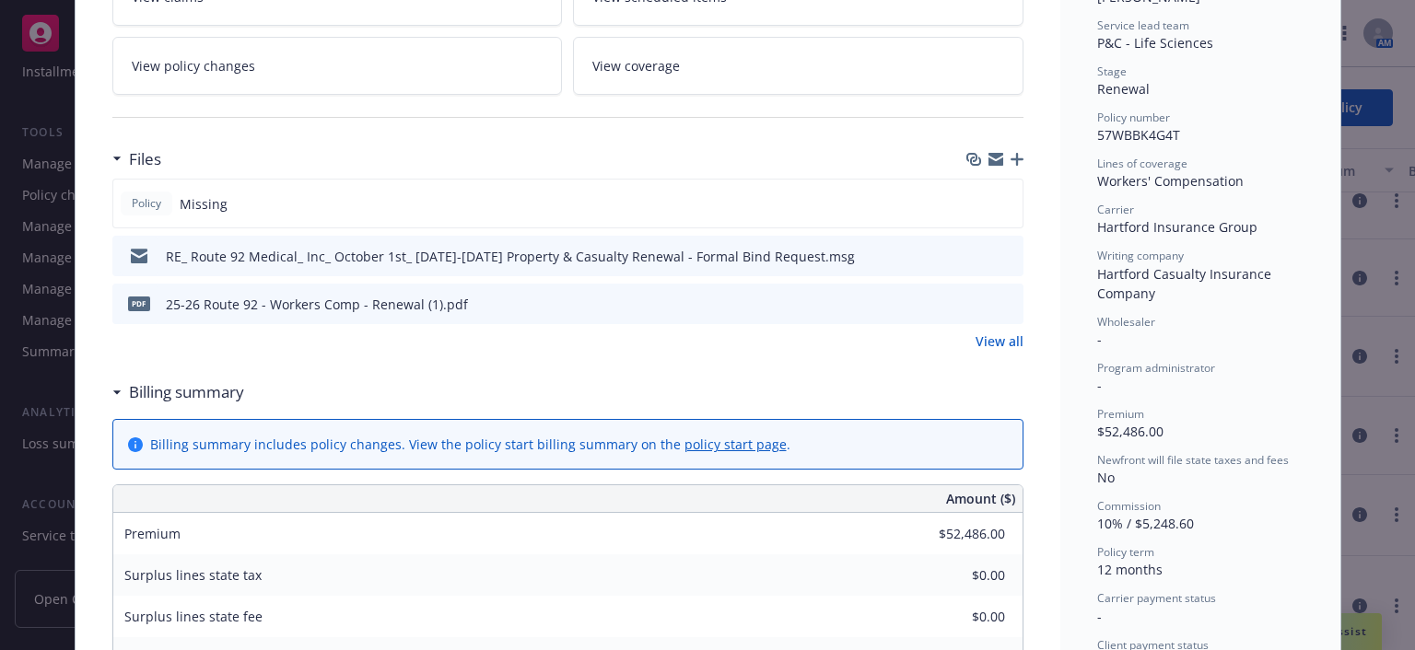
scroll to position [369, 0]
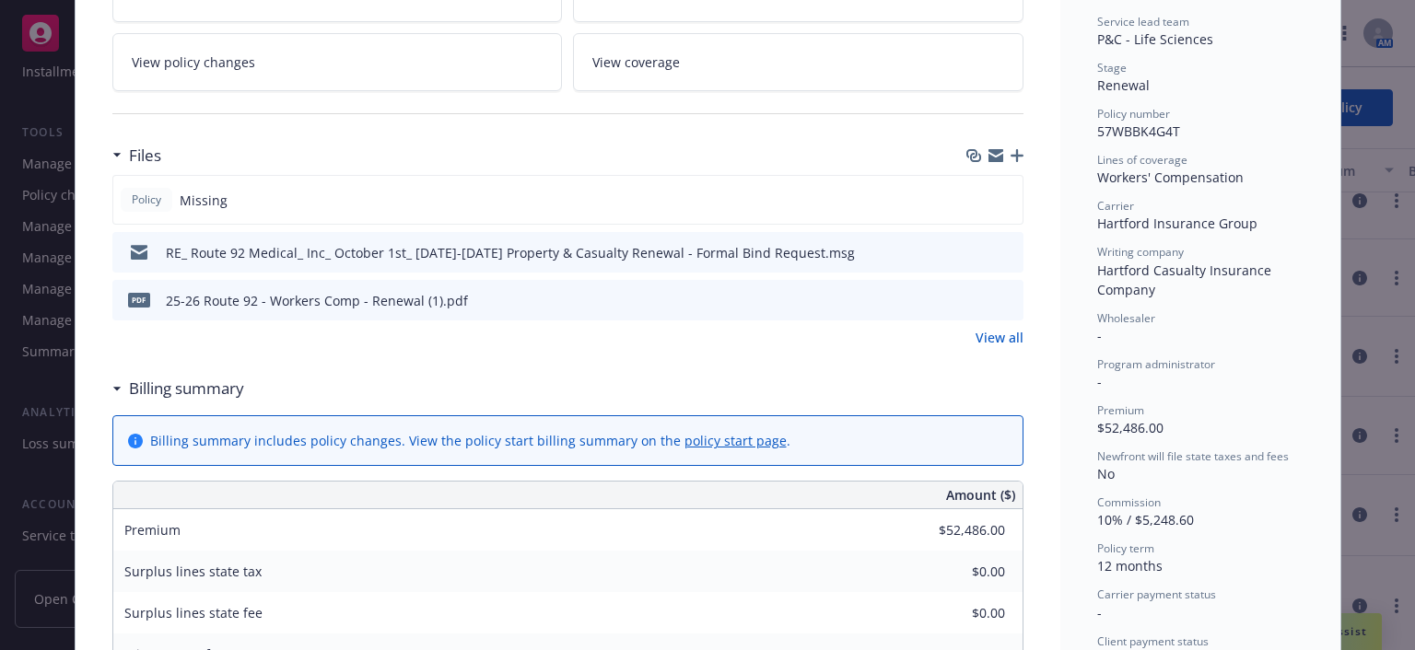
click at [968, 295] on icon "download file" at bounding box center [975, 299] width 15 height 15
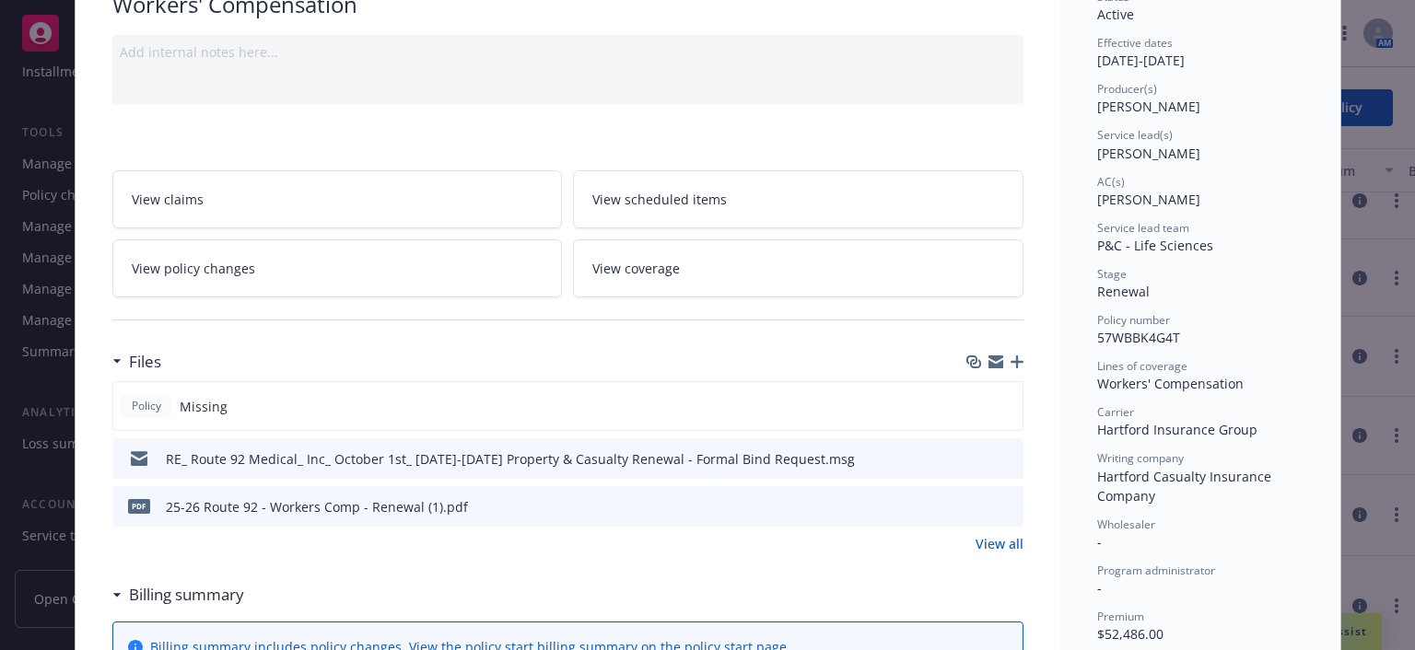
scroll to position [0, 0]
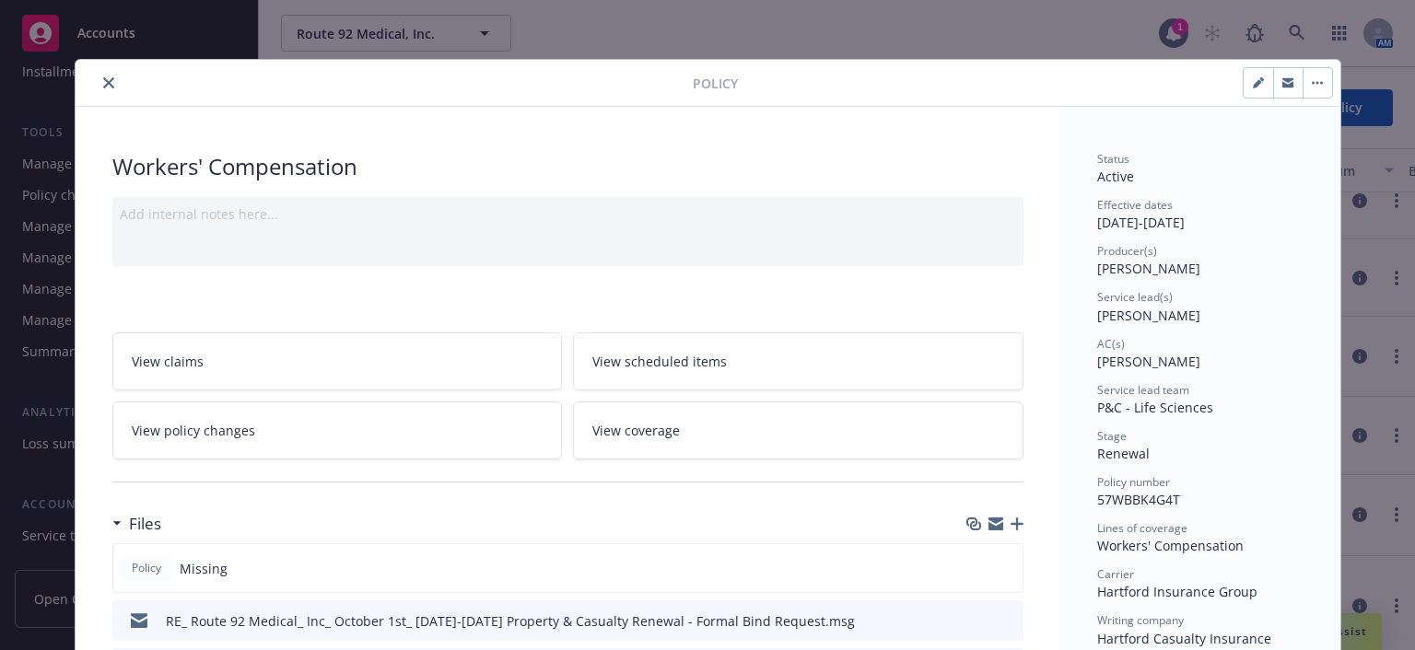
click at [103, 77] on icon "close" at bounding box center [108, 82] width 11 height 11
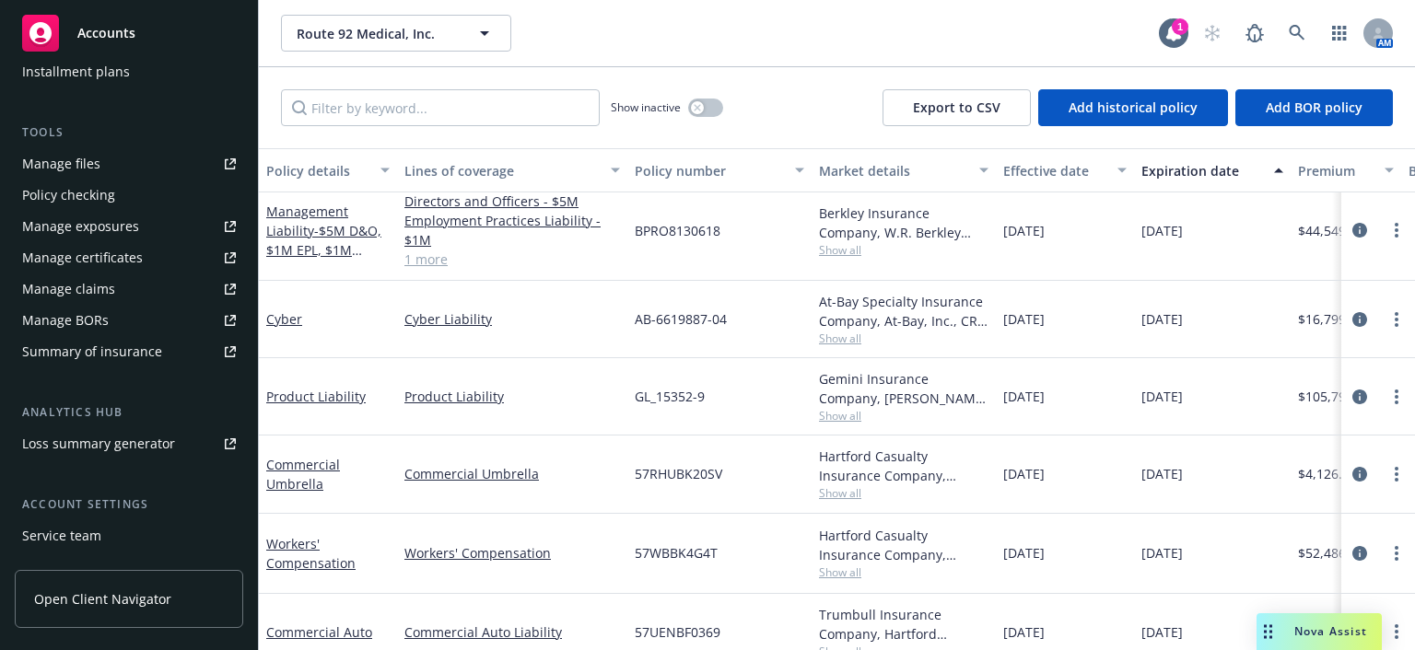
scroll to position [200, 0]
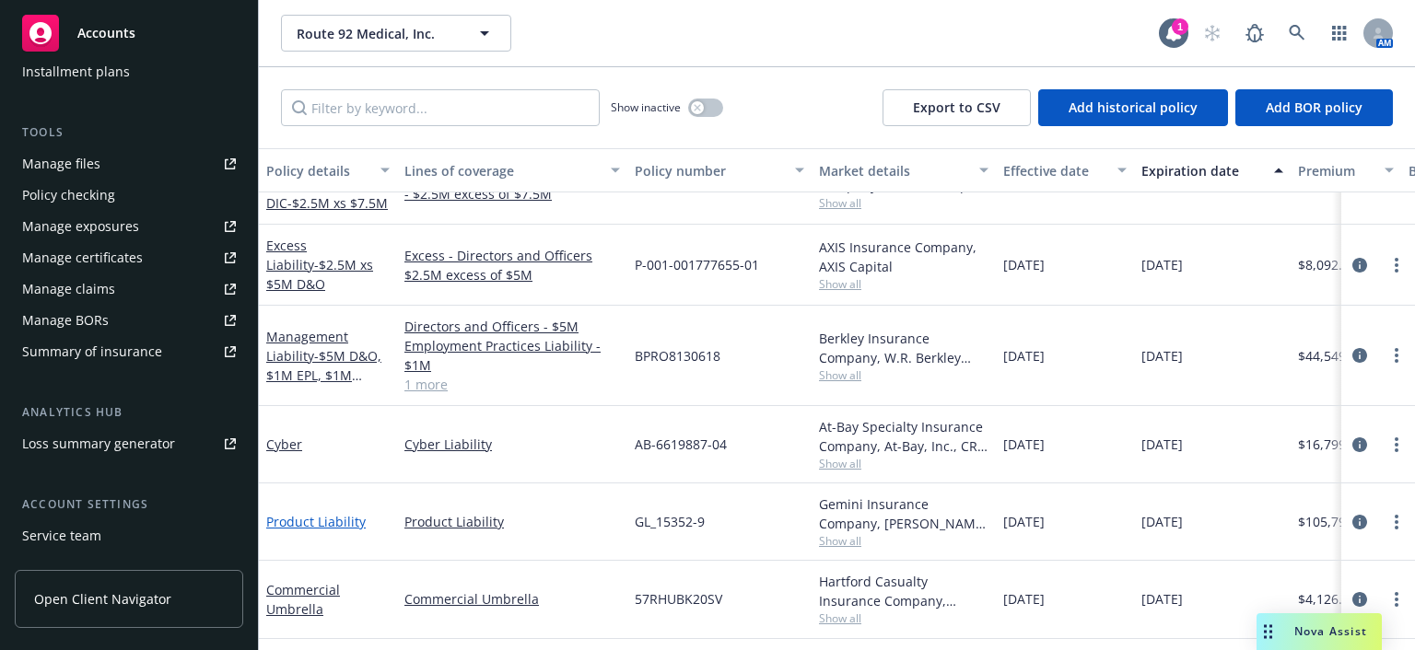
click at [317, 514] on link "Product Liability" at bounding box center [315, 522] width 99 height 18
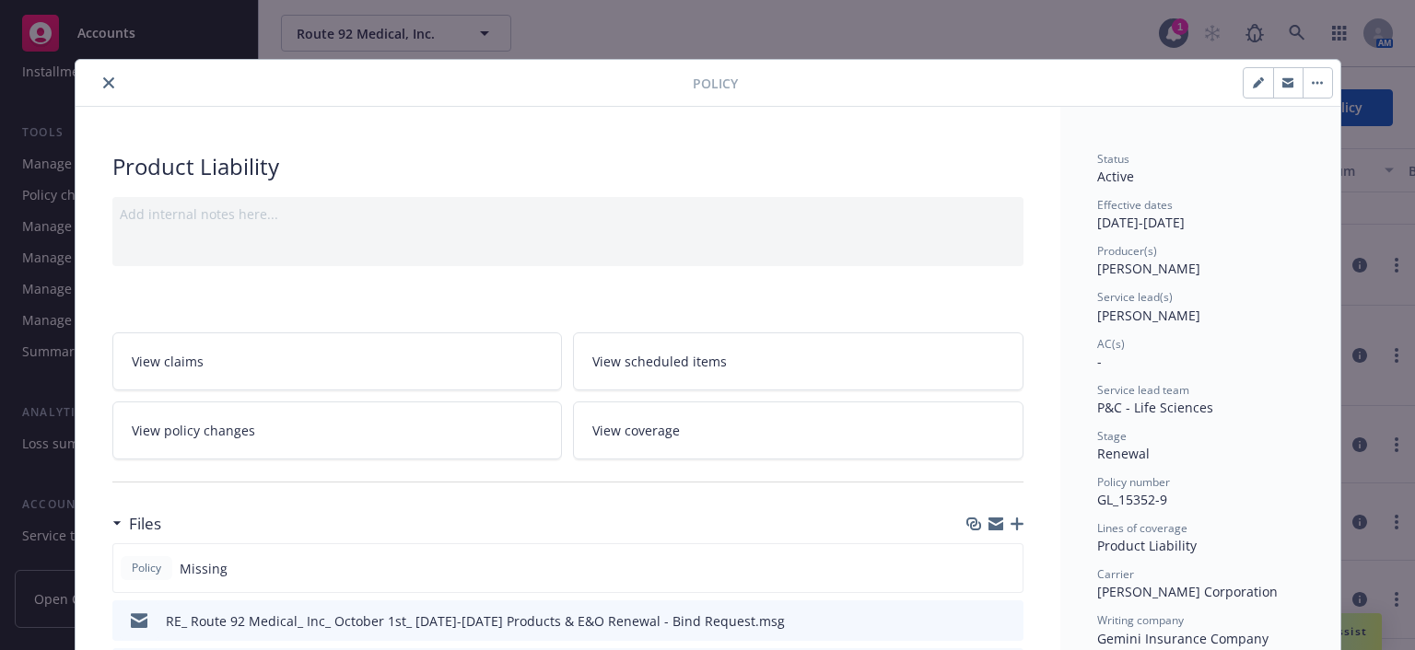
click at [103, 77] on icon "close" at bounding box center [108, 82] width 11 height 11
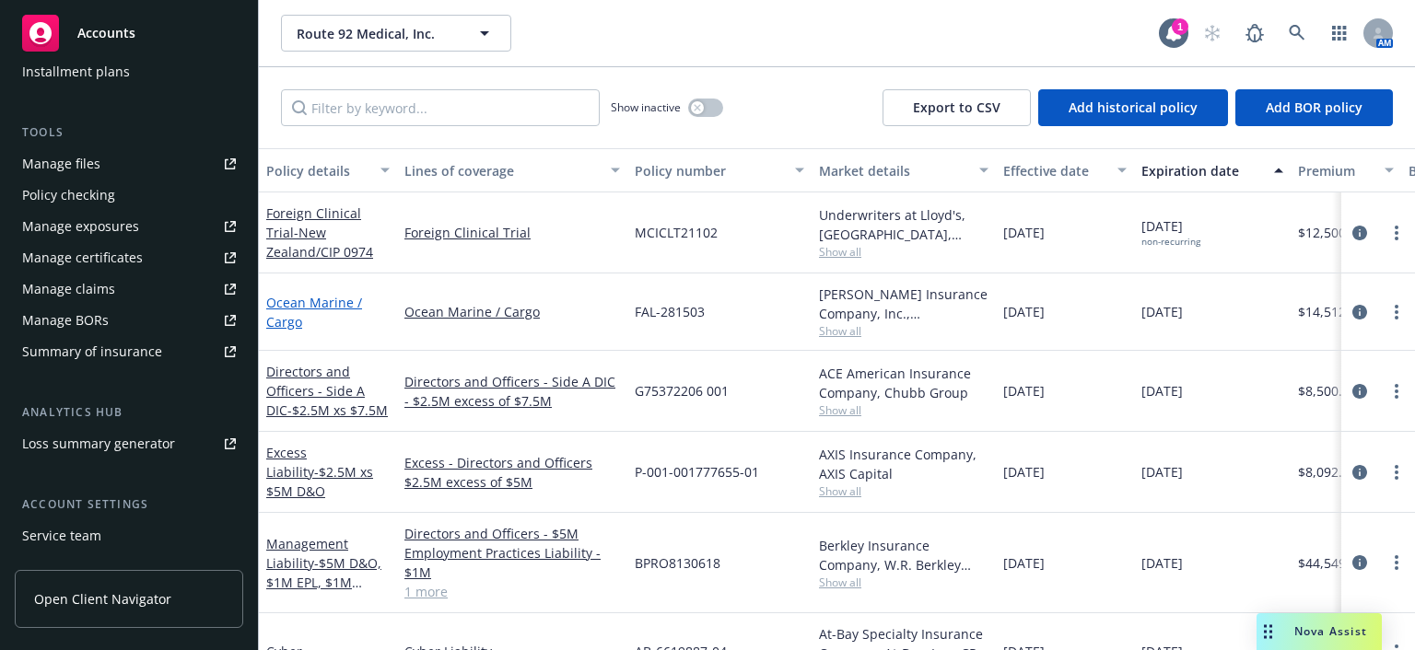
click at [291, 314] on link "Ocean Marine / Cargo" at bounding box center [314, 312] width 96 height 37
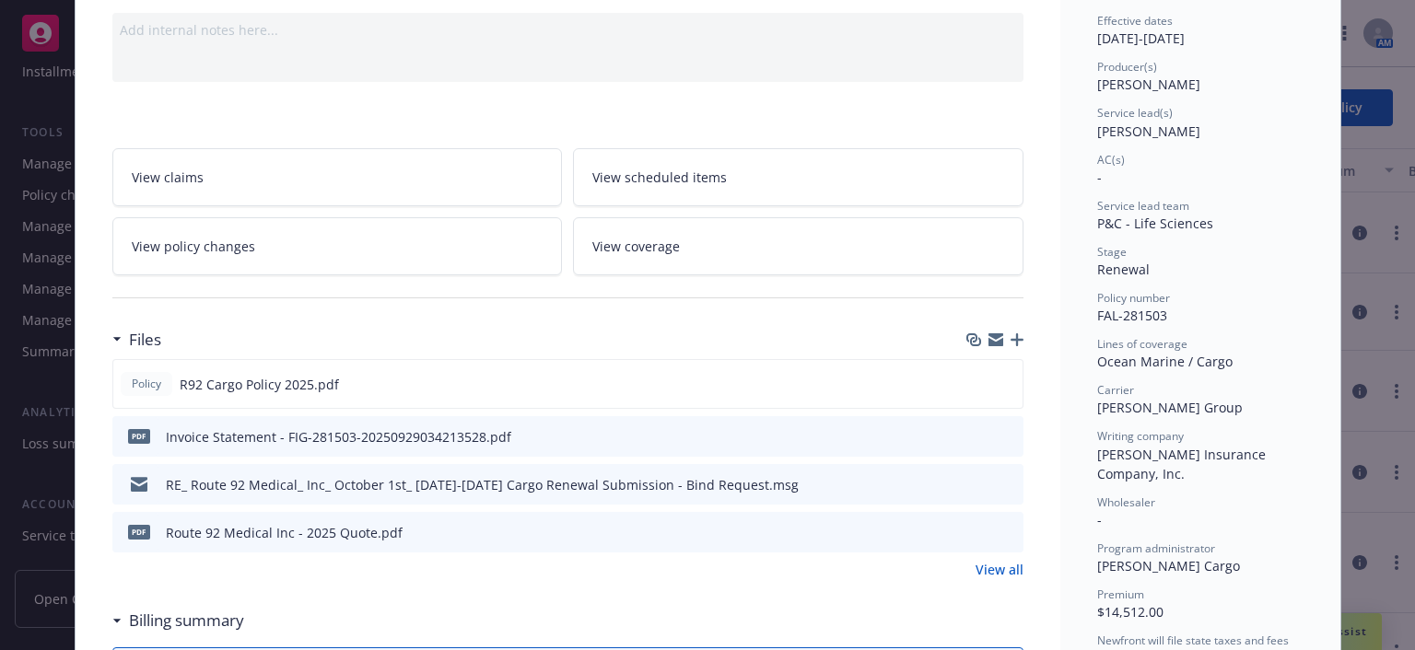
scroll to position [276, 0]
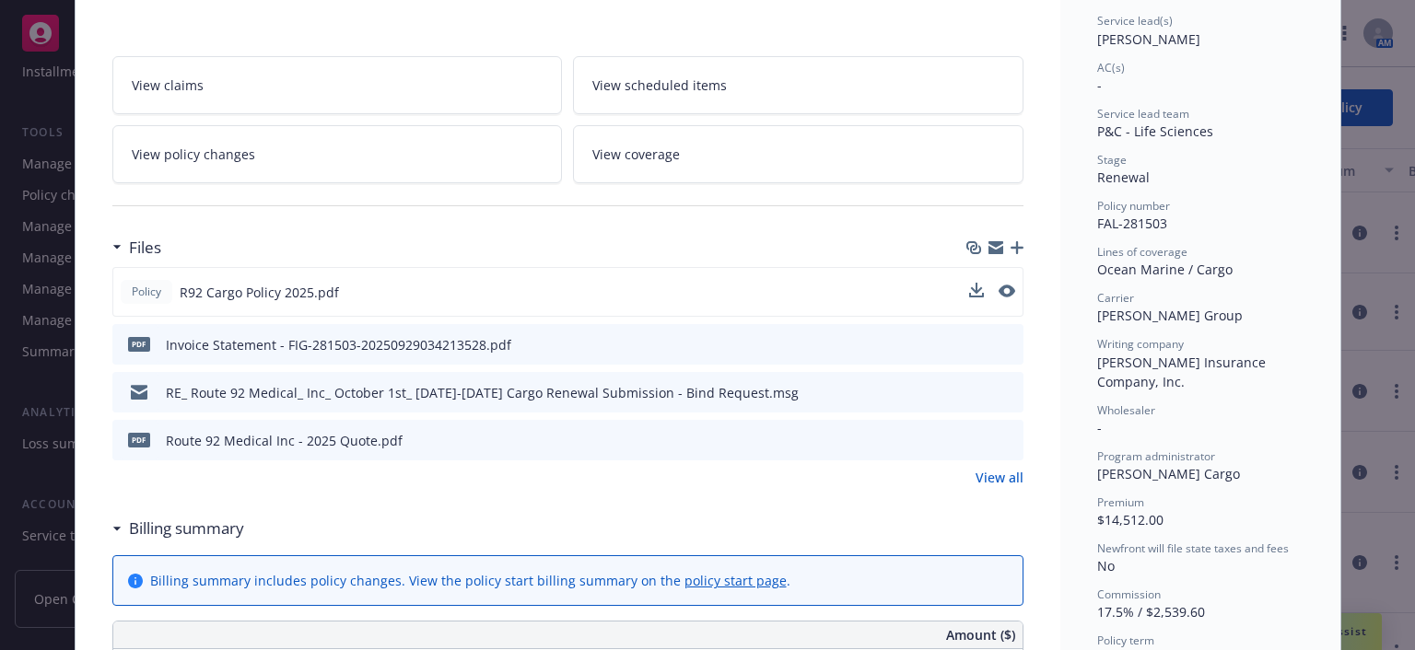
click at [435, 297] on div "Policy R92 Cargo Policy 2025.pdf" at bounding box center [567, 292] width 911 height 50
click at [967, 287] on icon "download file" at bounding box center [974, 291] width 15 height 15
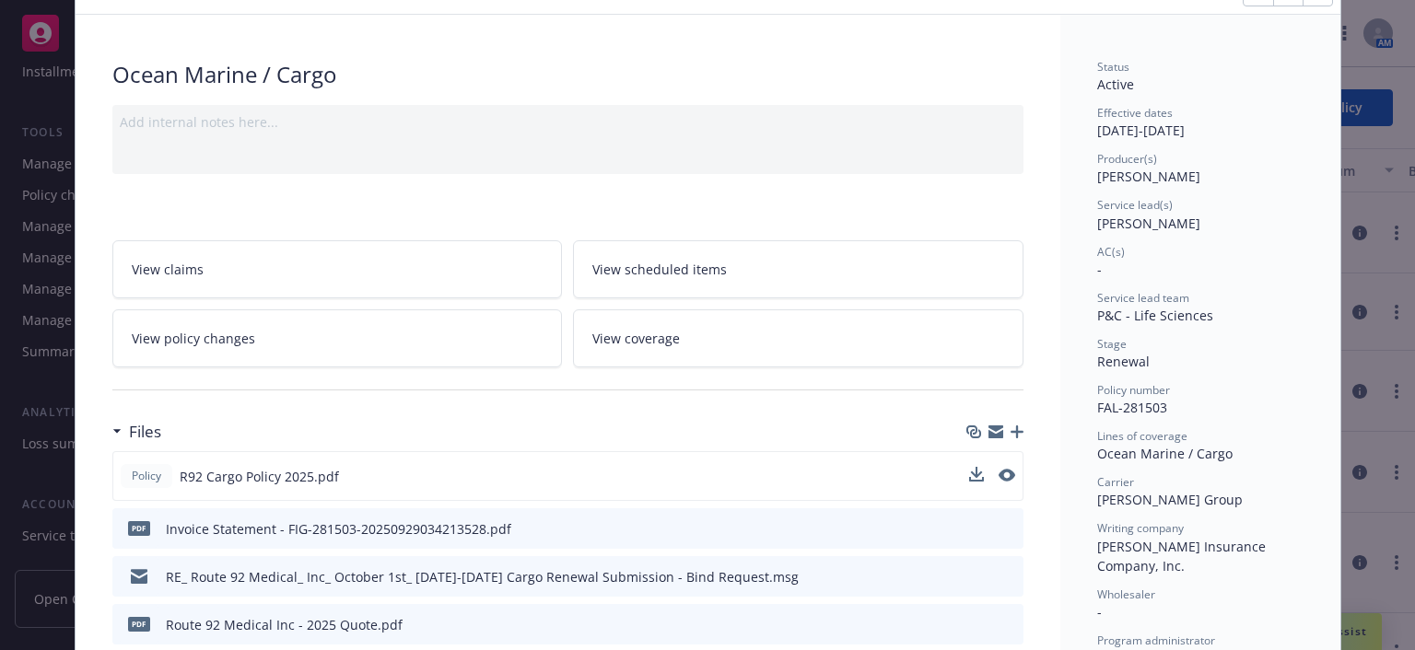
click at [848, 71] on div "Ocean Marine / Cargo" at bounding box center [567, 74] width 911 height 31
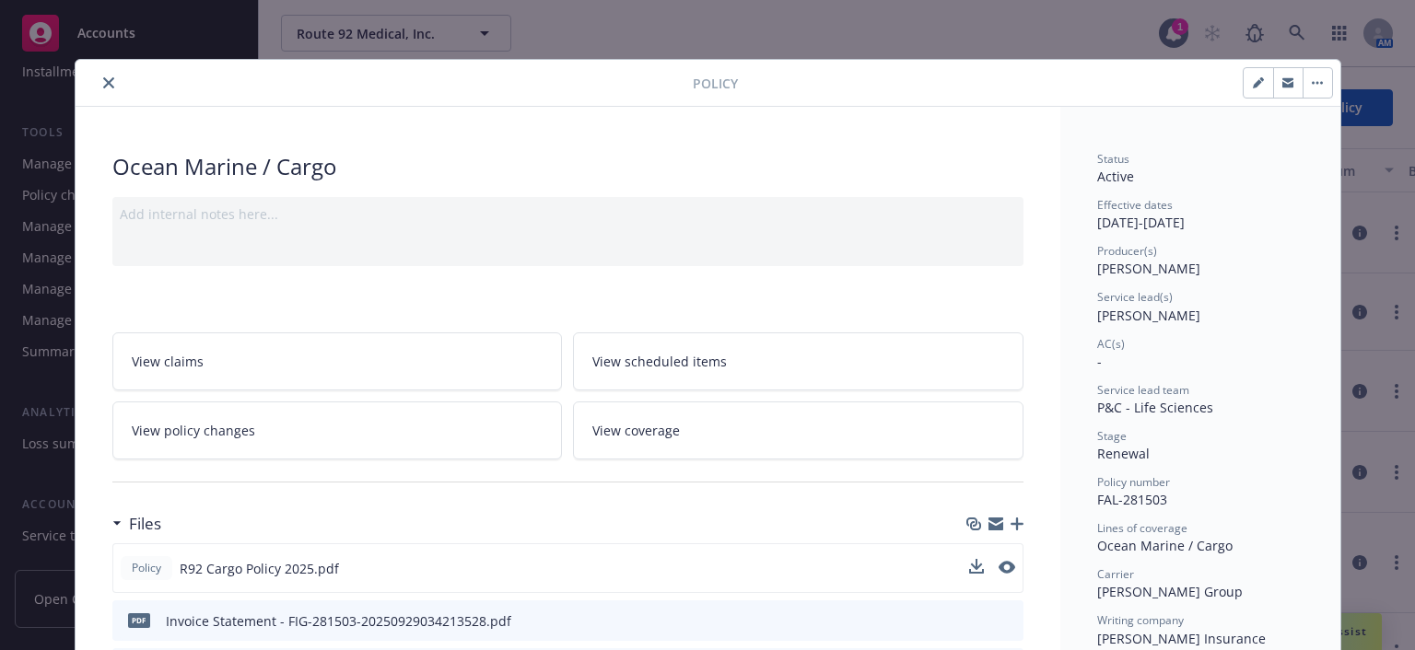
scroll to position [0, 0]
drag, startPoint x: 104, startPoint y: 84, endPoint x: 85, endPoint y: 95, distance: 22.3
click at [105, 84] on icon "close" at bounding box center [108, 82] width 11 height 11
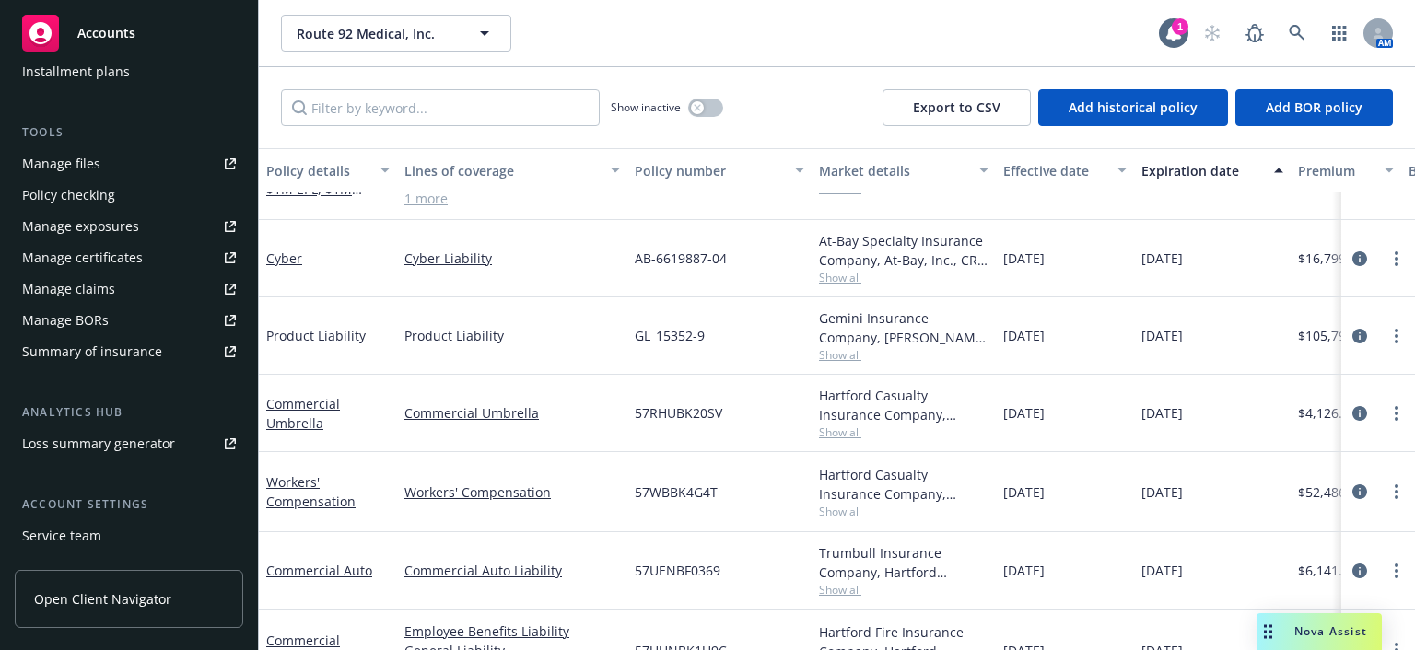
scroll to position [369, 0]
click at [292, 260] on link "Cyber" at bounding box center [284, 258] width 36 height 18
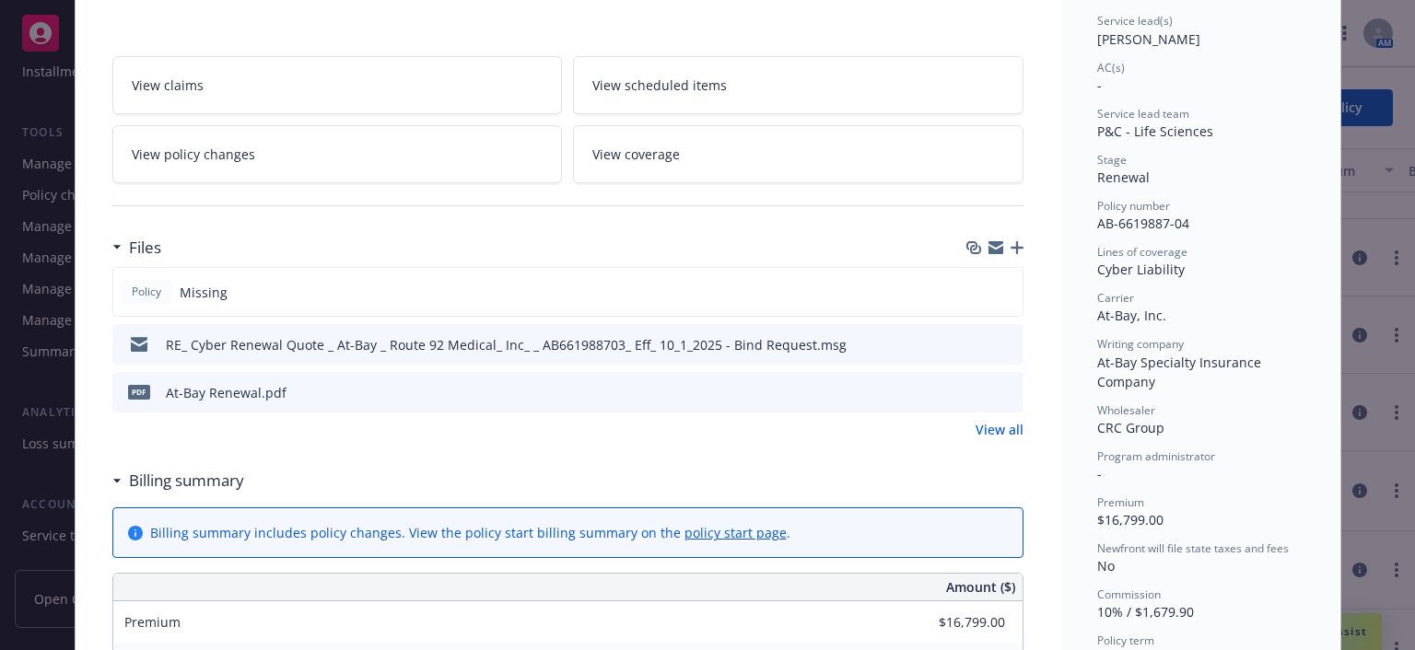
scroll to position [369, 0]
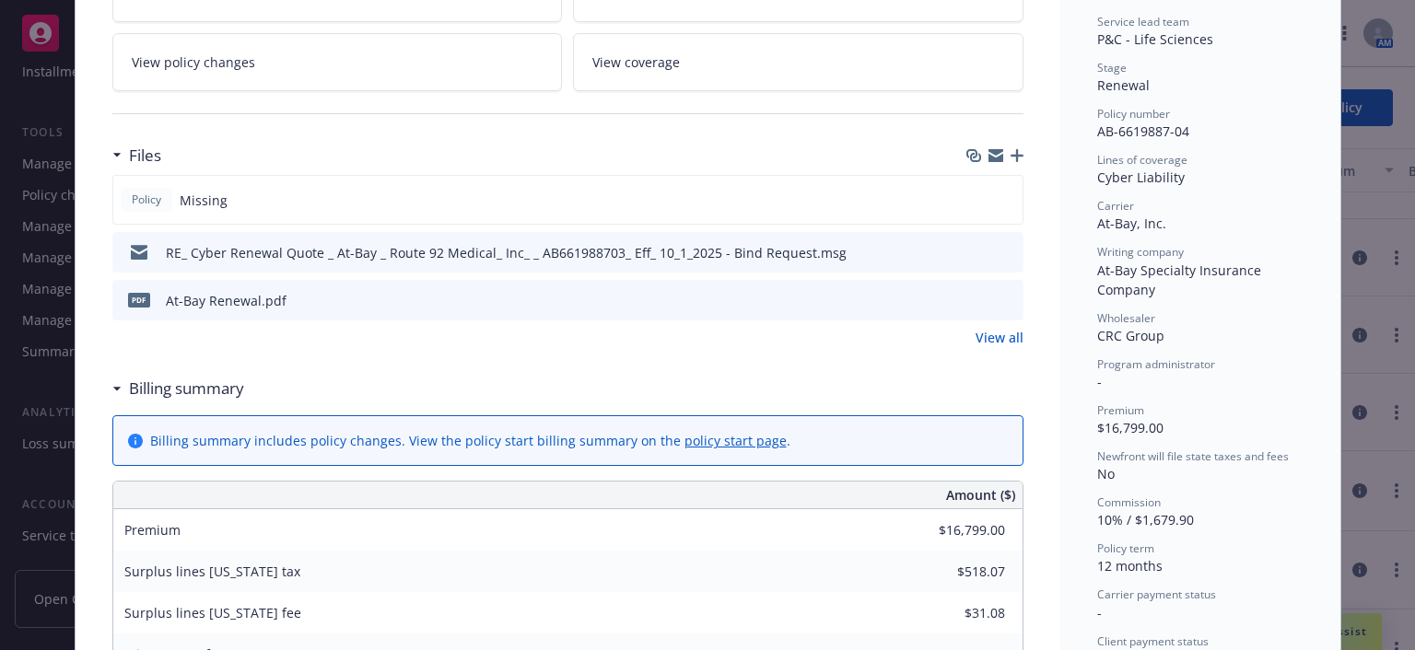
click at [969, 297] on icon "download file" at bounding box center [975, 297] width 12 height 11
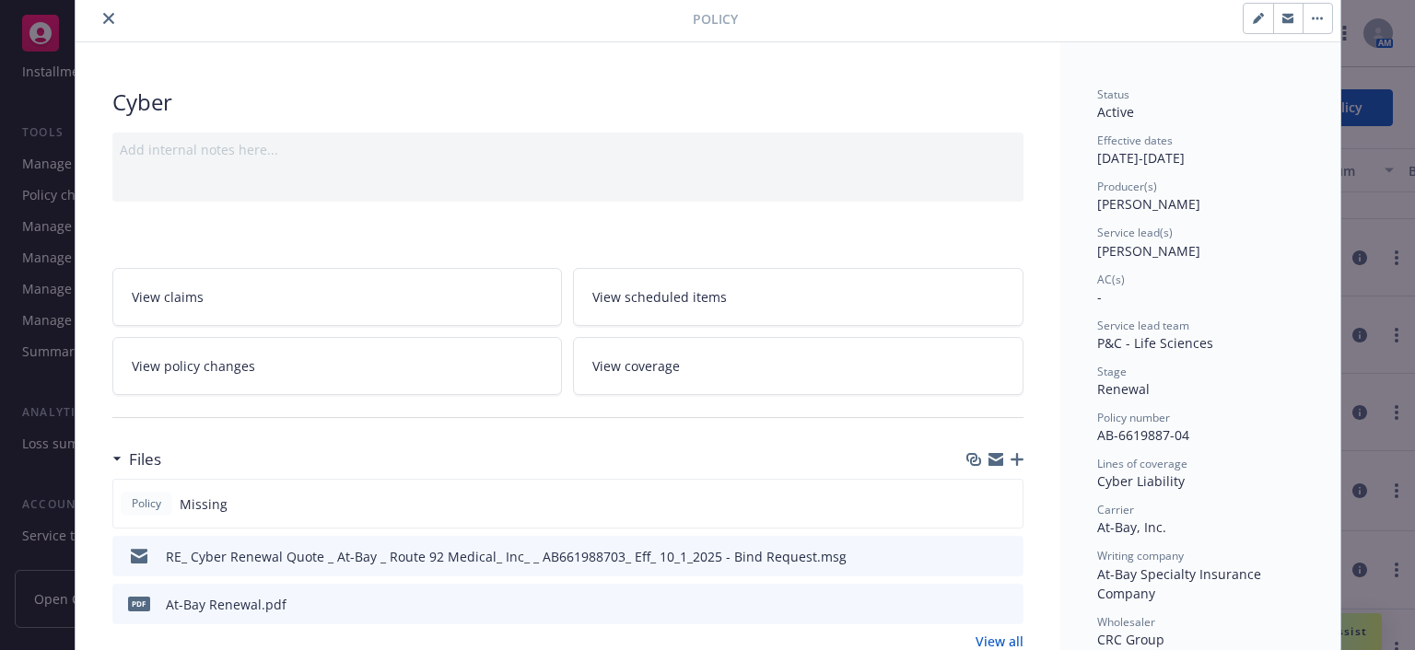
scroll to position [0, 0]
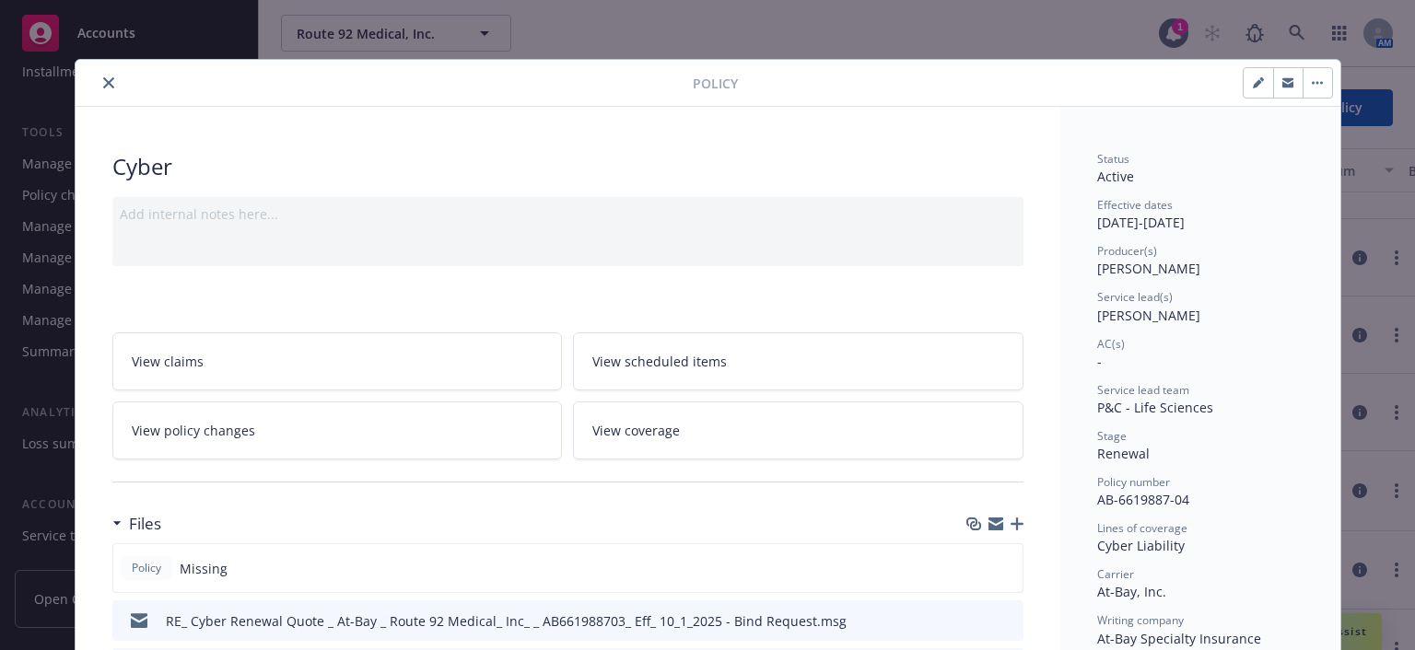
click at [103, 80] on icon "close" at bounding box center [108, 82] width 11 height 11
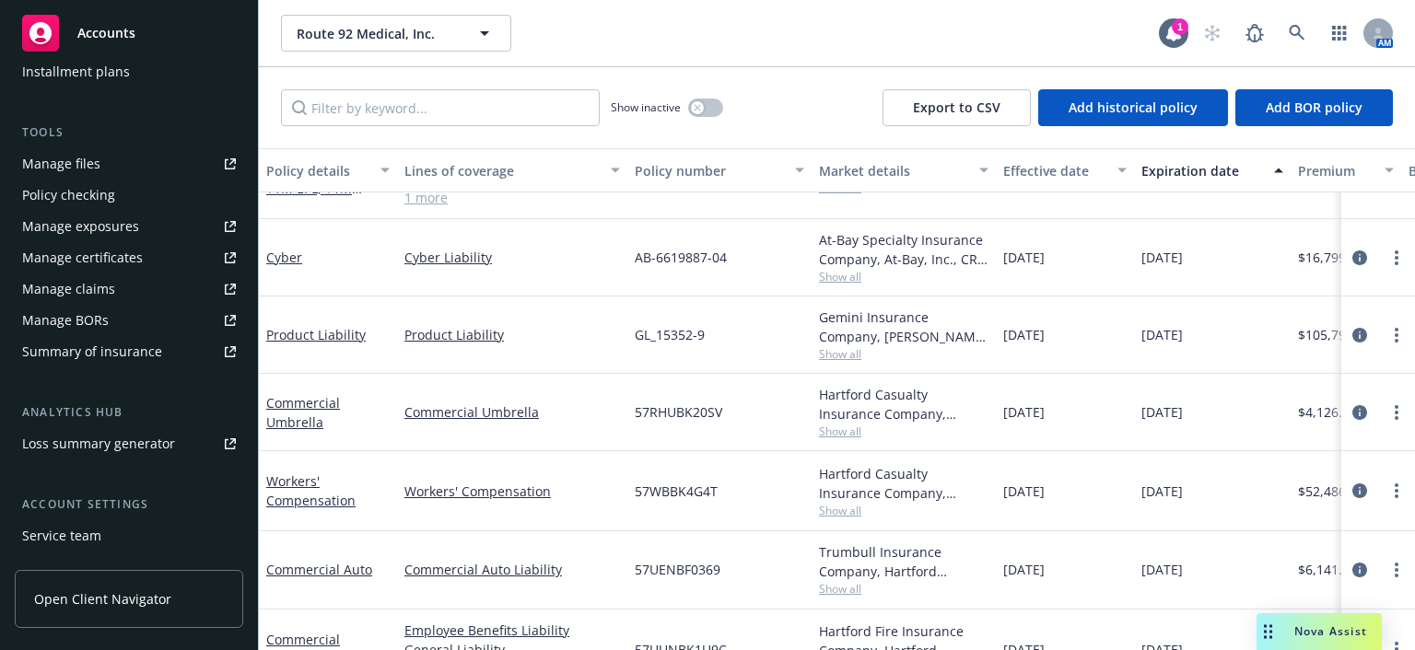
scroll to position [568, 0]
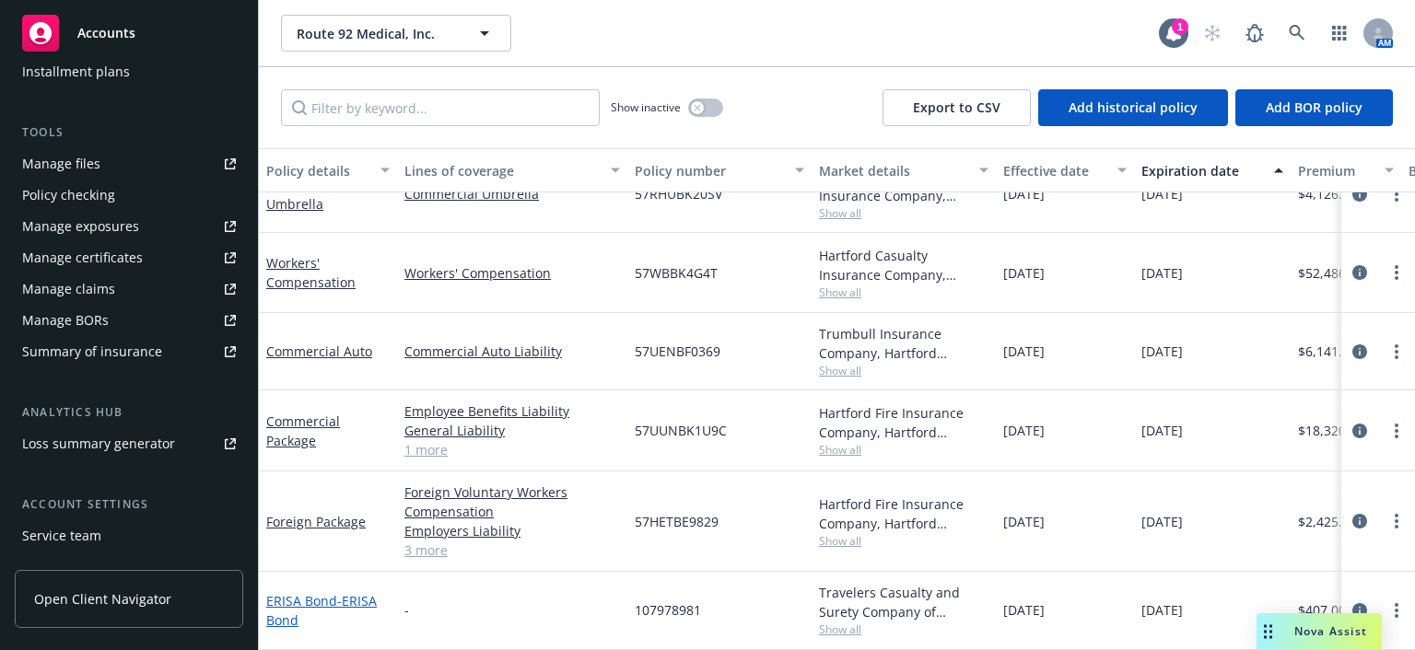
click at [288, 592] on link "ERISA Bond - ERISA Bond" at bounding box center [321, 610] width 111 height 37
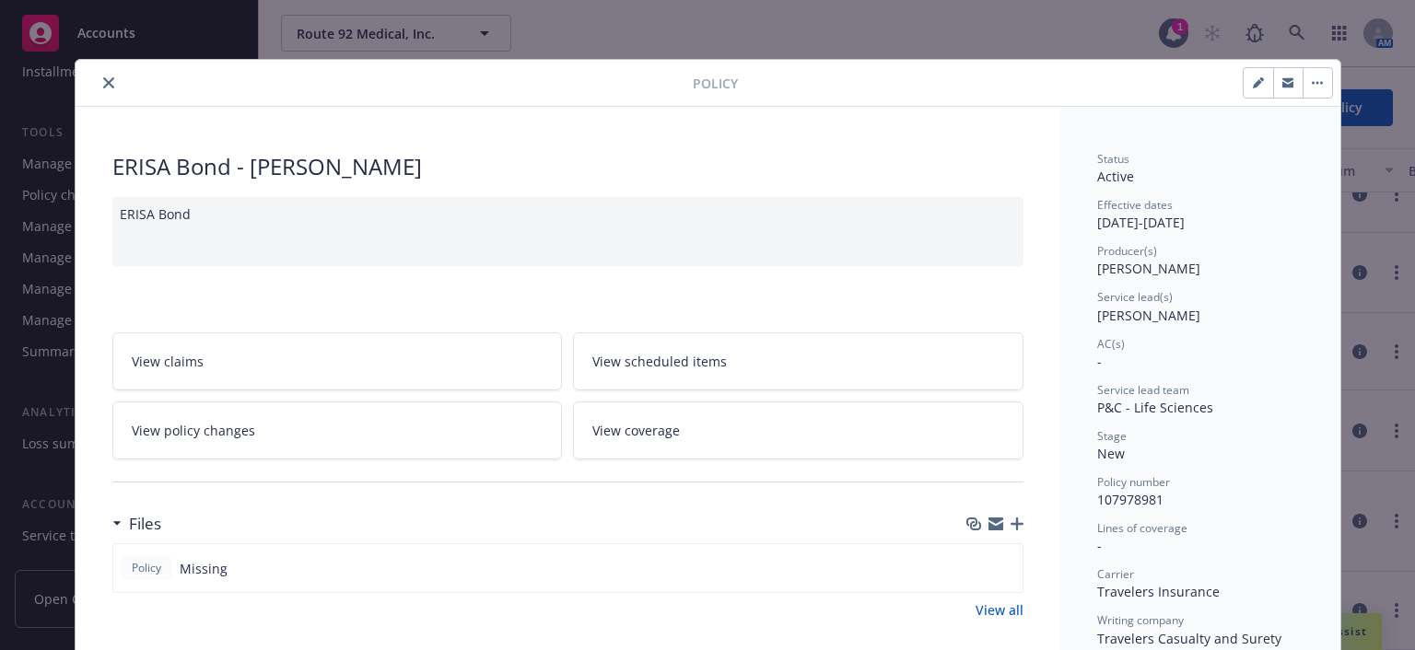
click at [103, 79] on icon "close" at bounding box center [108, 82] width 11 height 11
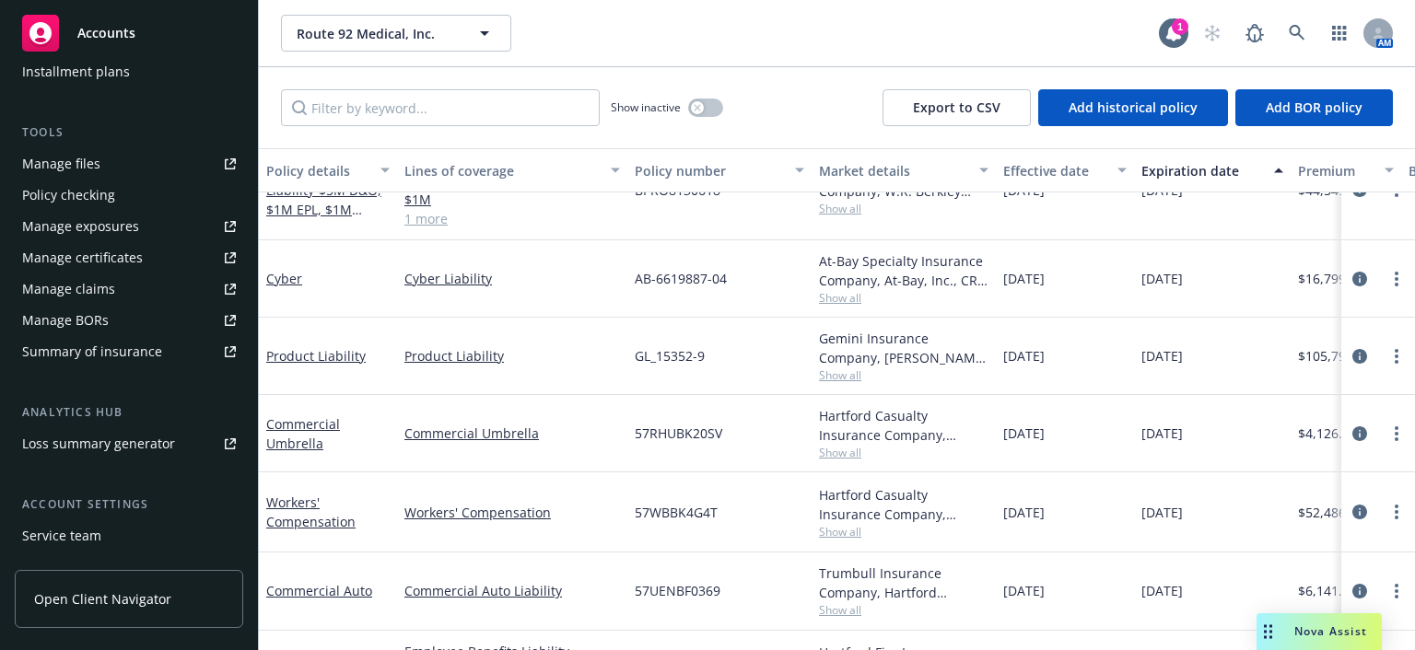
scroll to position [200, 0]
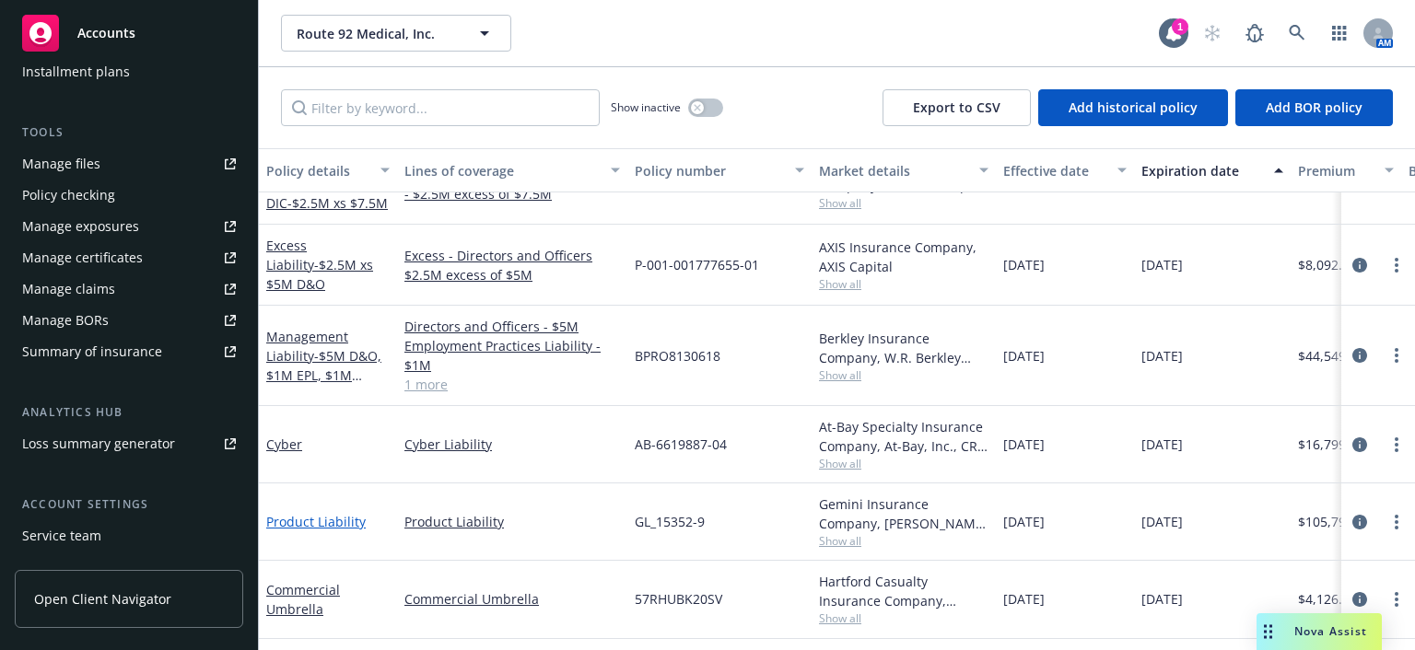
click at [349, 520] on link "Product Liability" at bounding box center [315, 522] width 99 height 18
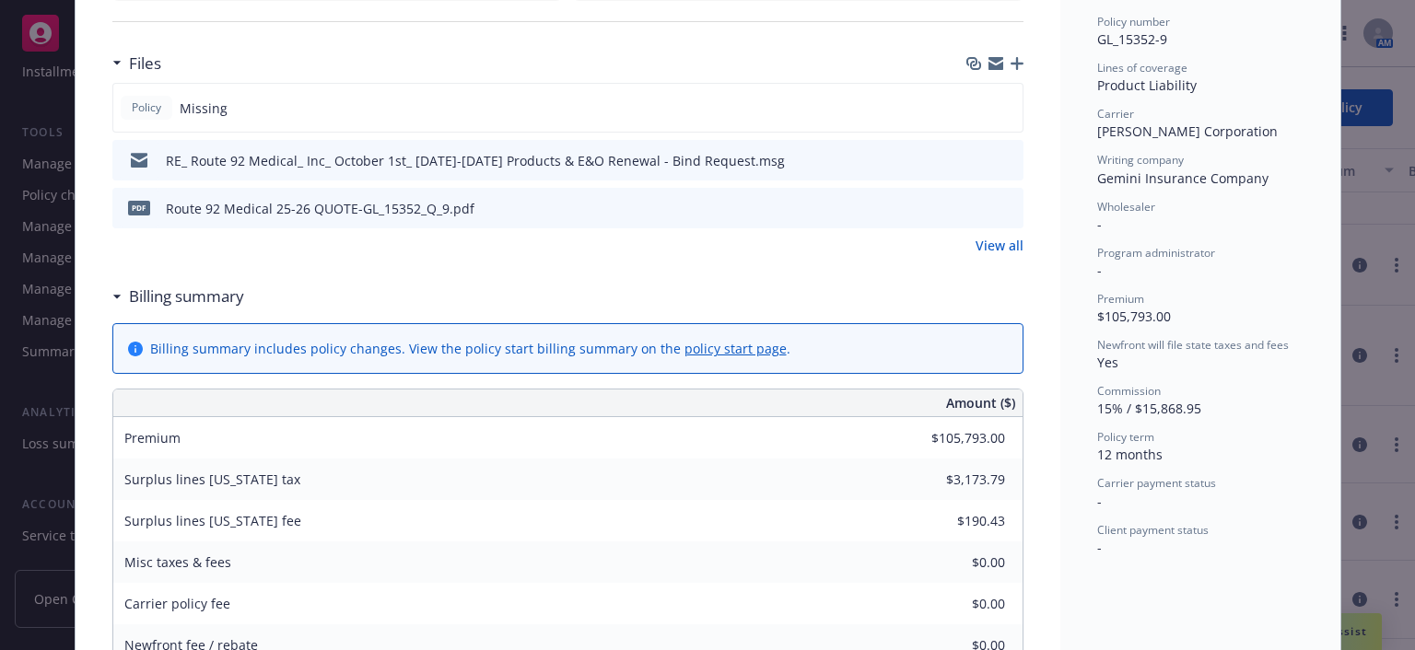
scroll to position [369, 0]
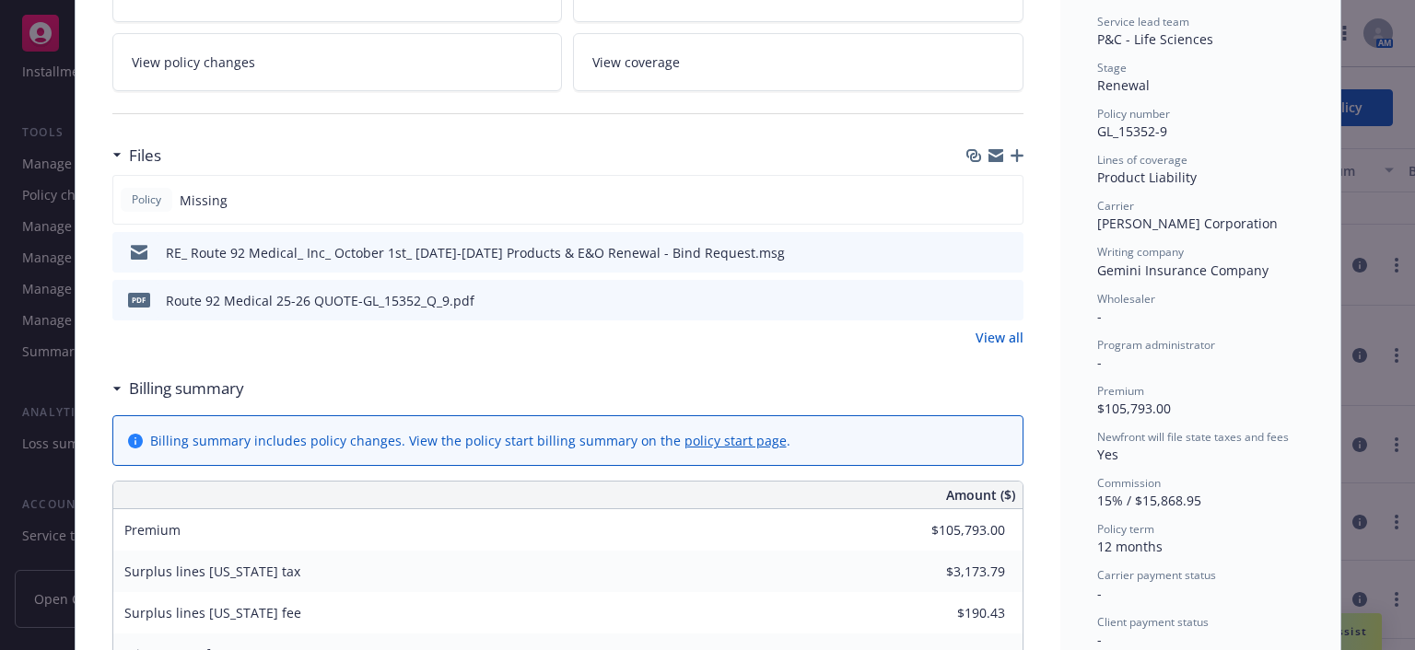
click at [510, 297] on div "pdf Route 92 Medical 25-26 QUOTE-GL_15352_Q_9.pdf" at bounding box center [567, 300] width 911 height 41
click at [968, 293] on icon "download file" at bounding box center [975, 299] width 15 height 15
click at [1000, 246] on icon "preview file" at bounding box center [1006, 251] width 17 height 13
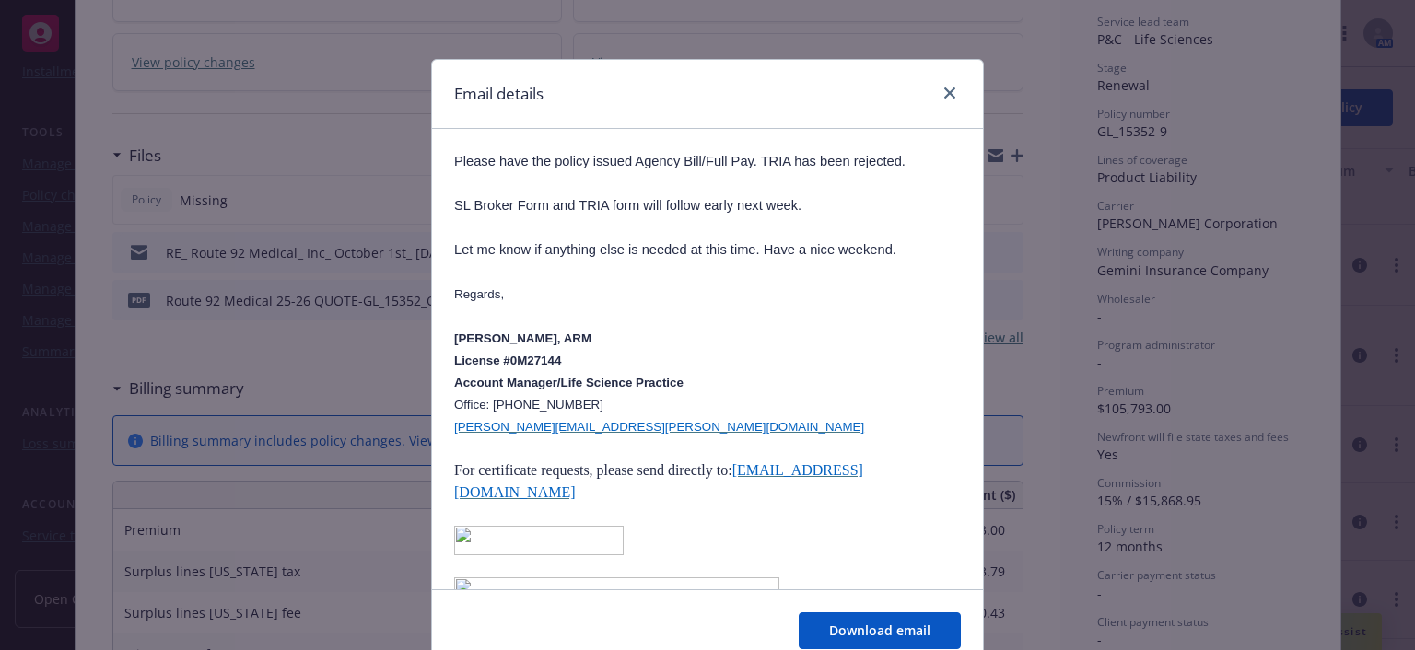
scroll to position [0, 0]
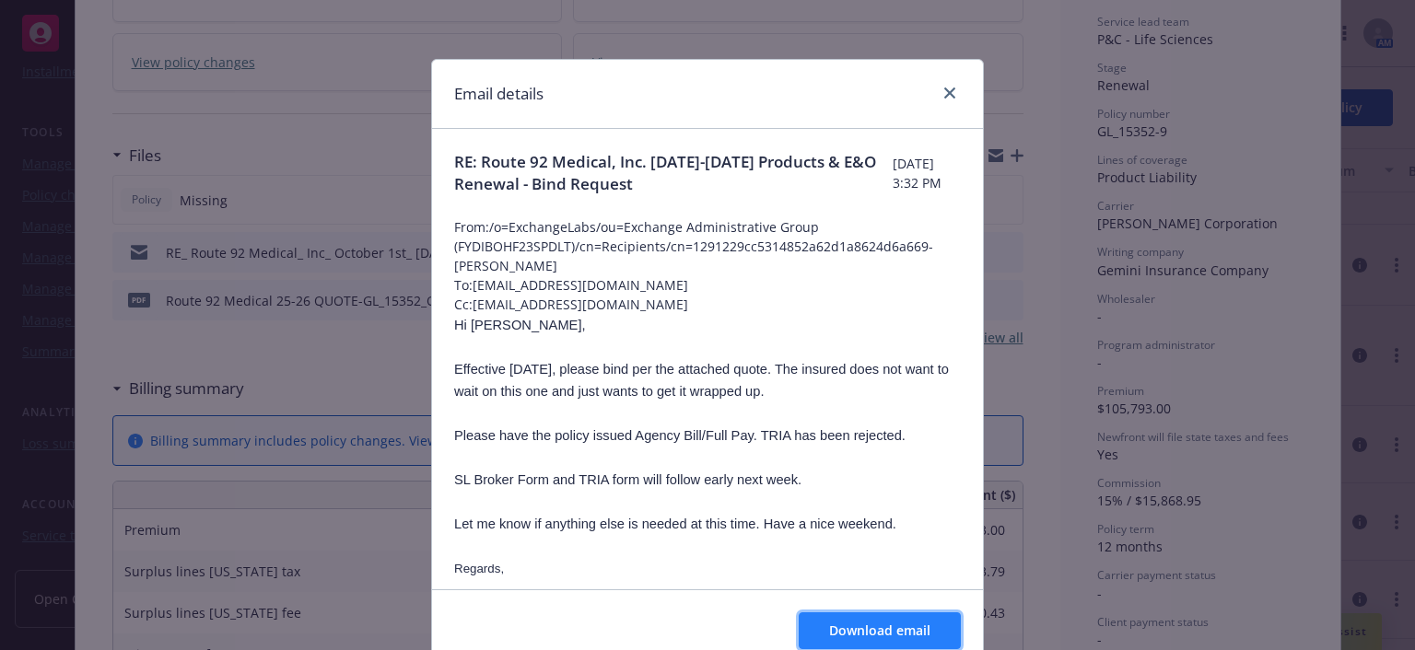
click at [853, 629] on span "Download email" at bounding box center [879, 631] width 101 height 18
click at [944, 89] on icon "close" at bounding box center [949, 93] width 11 height 11
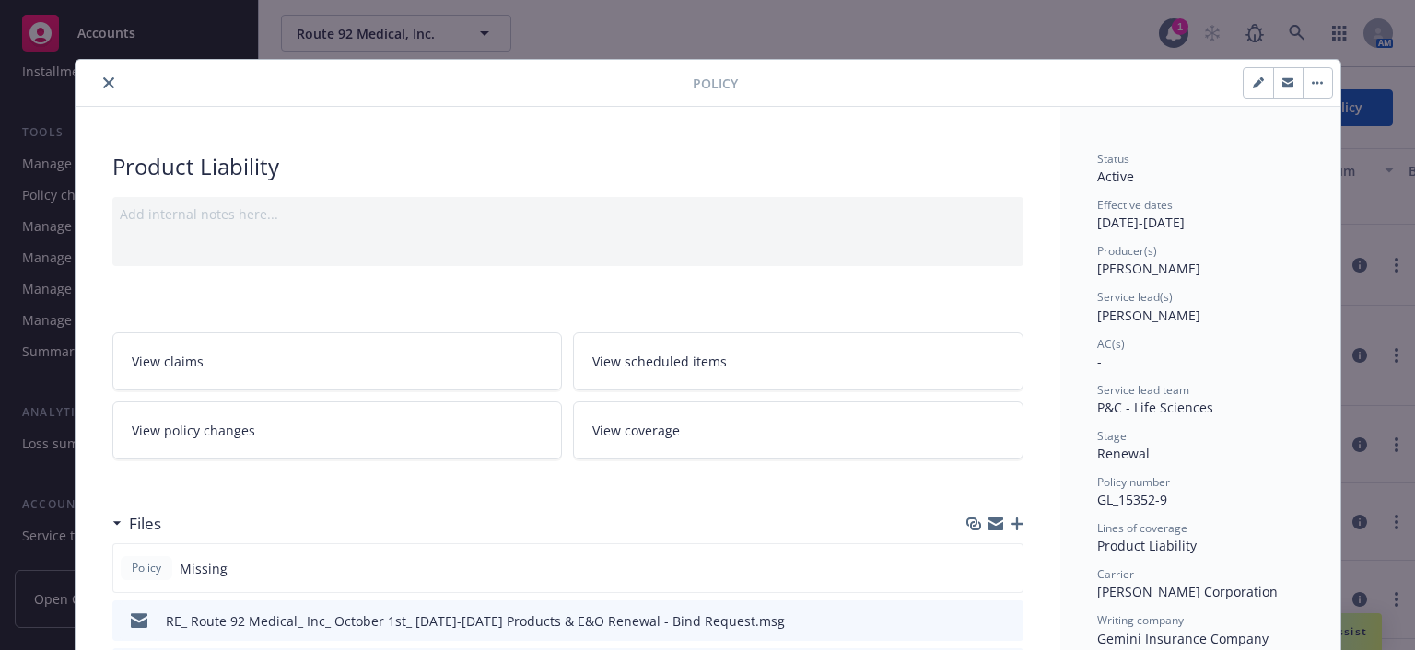
drag, startPoint x: 98, startPoint y: 80, endPoint x: 115, endPoint y: 84, distance: 17.9
click at [103, 80] on icon "close" at bounding box center [108, 82] width 11 height 11
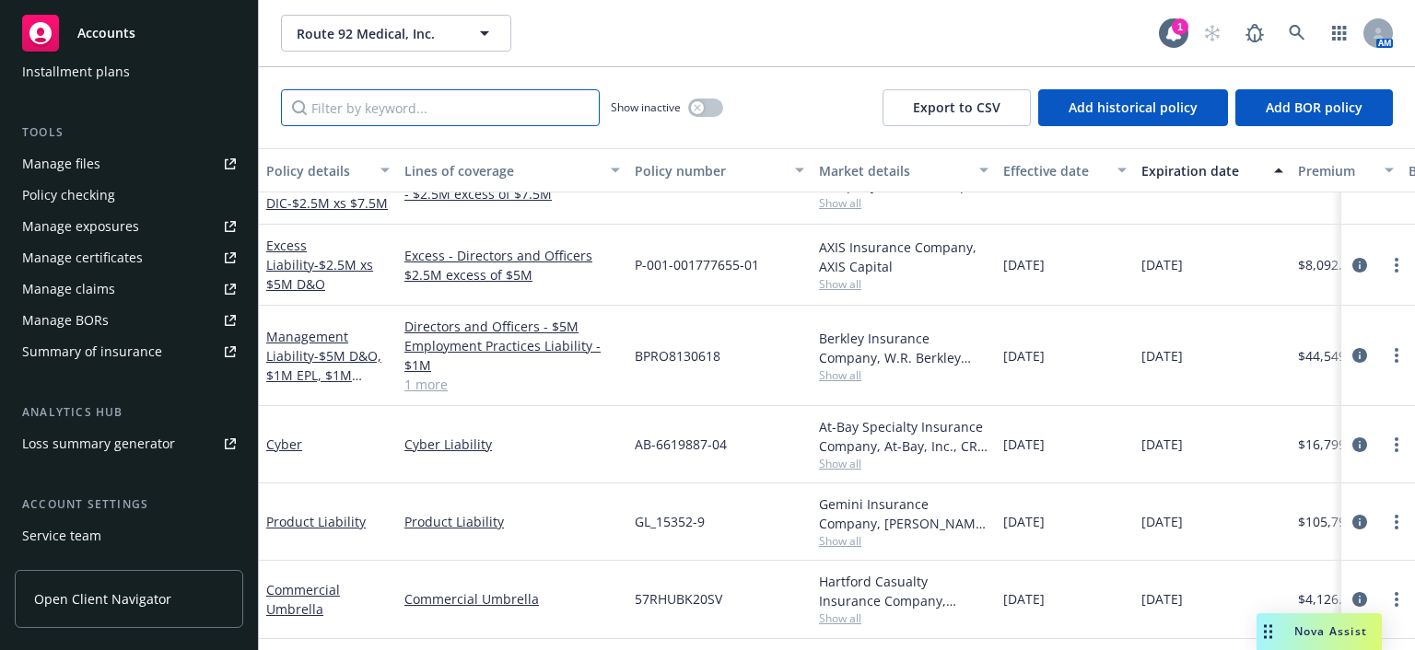
click at [435, 110] on input "Filter by keyword..." at bounding box center [440, 107] width 319 height 37
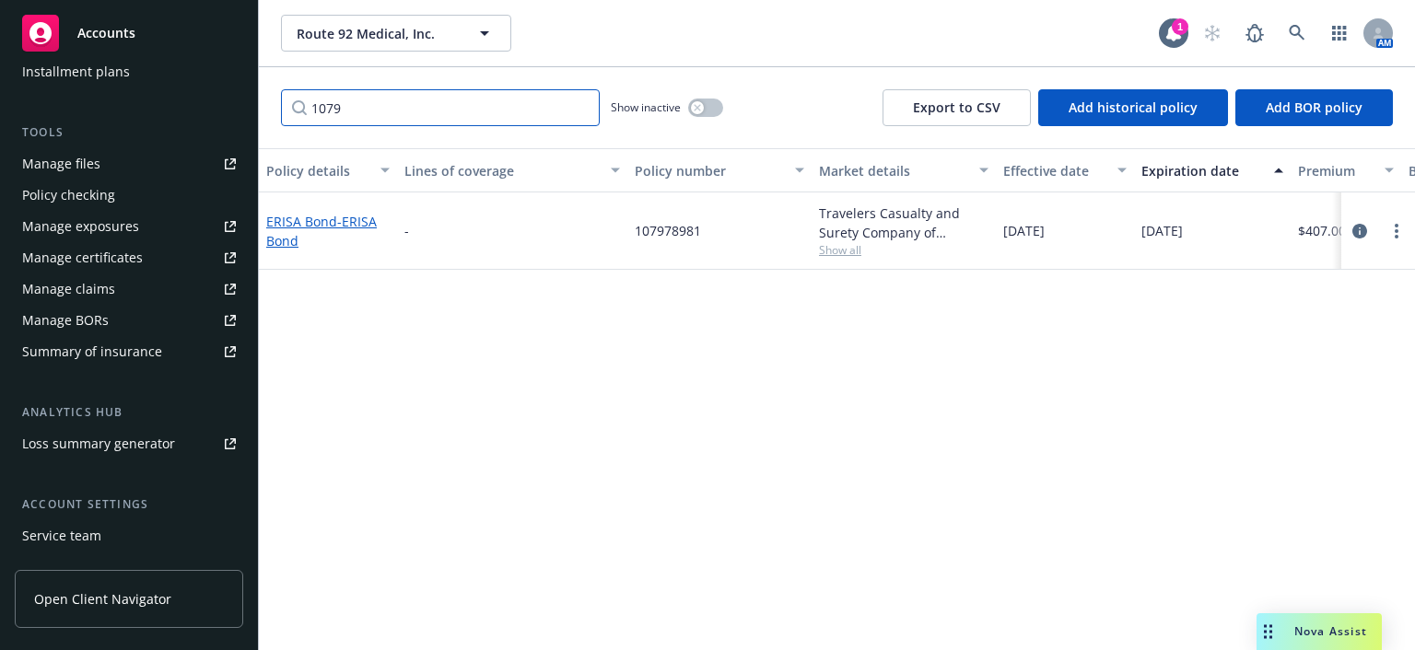
type input "1079"
click at [316, 217] on link "ERISA Bond - ERISA Bond" at bounding box center [321, 231] width 111 height 37
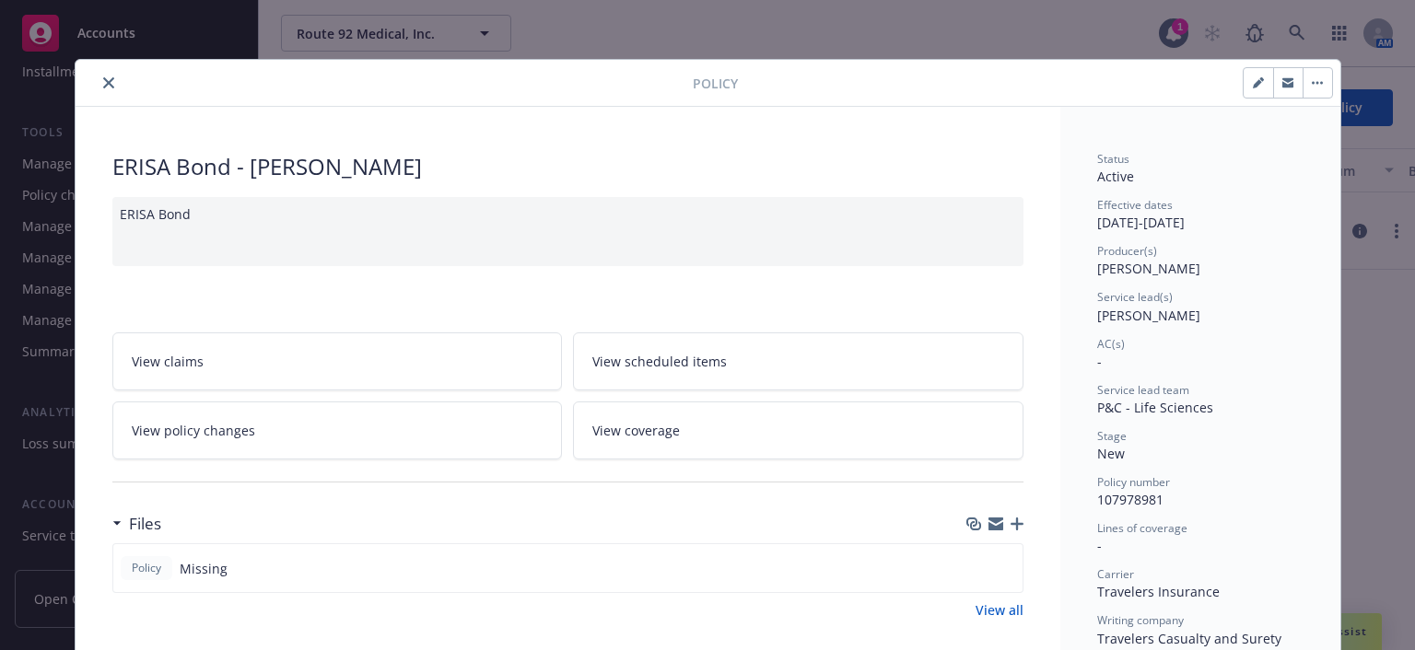
click at [103, 78] on icon "close" at bounding box center [108, 82] width 11 height 11
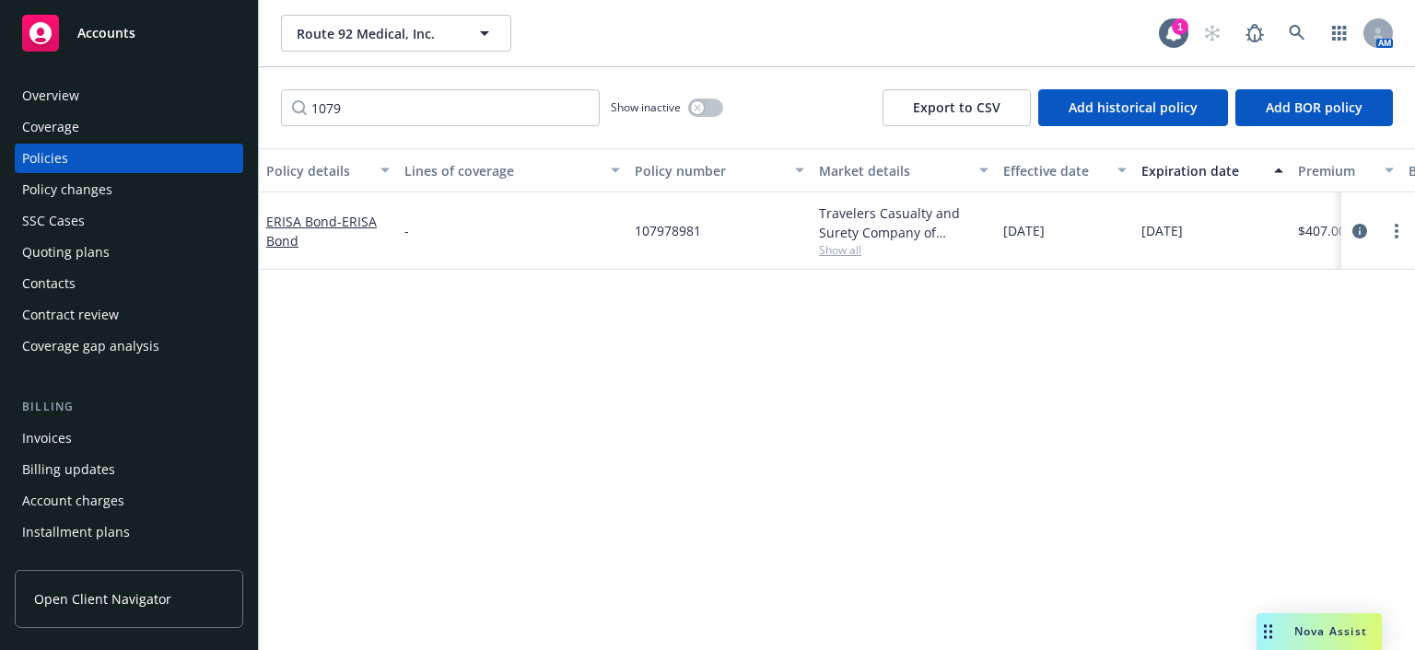
click at [93, 158] on div "Policies" at bounding box center [129, 158] width 214 height 29
click at [86, 159] on div "Policies" at bounding box center [129, 158] width 214 height 29
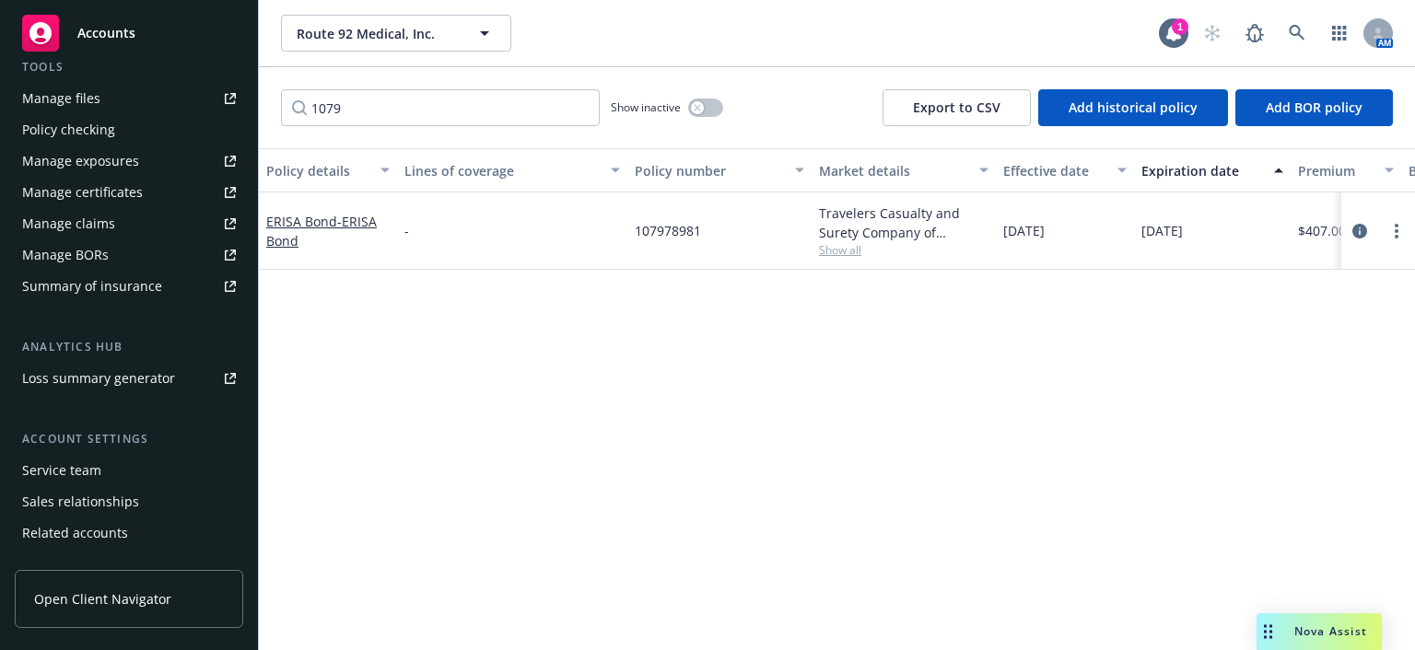
scroll to position [553, 0]
